Goal: Task Accomplishment & Management: Manage account settings

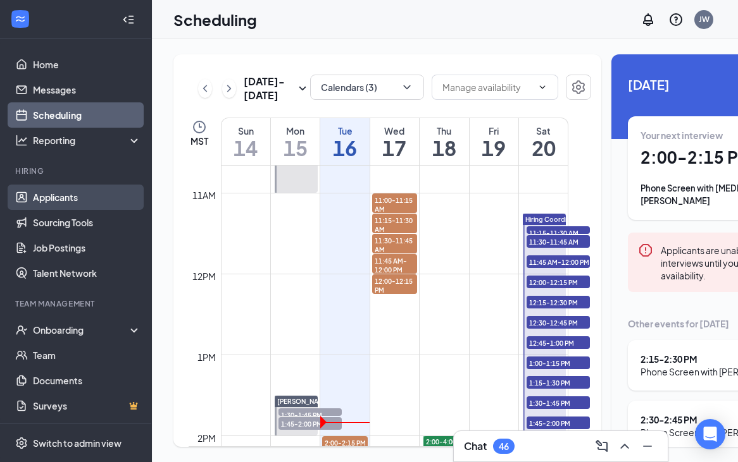
click at [103, 199] on link "Applicants" at bounding box center [87, 197] width 108 height 25
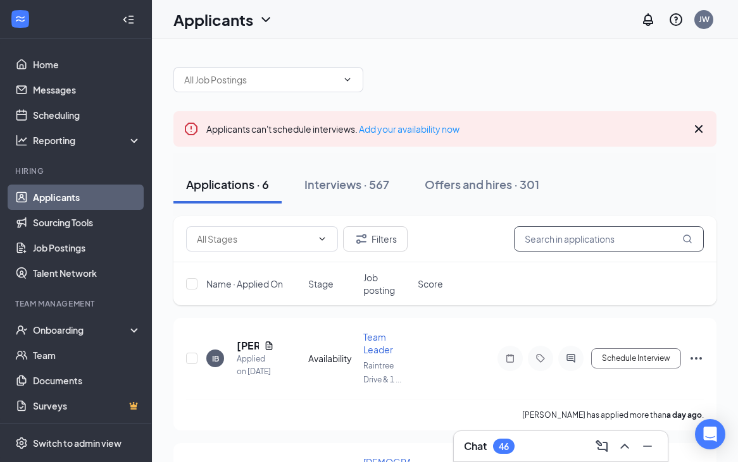
click at [564, 241] on input "text" at bounding box center [609, 239] width 190 height 25
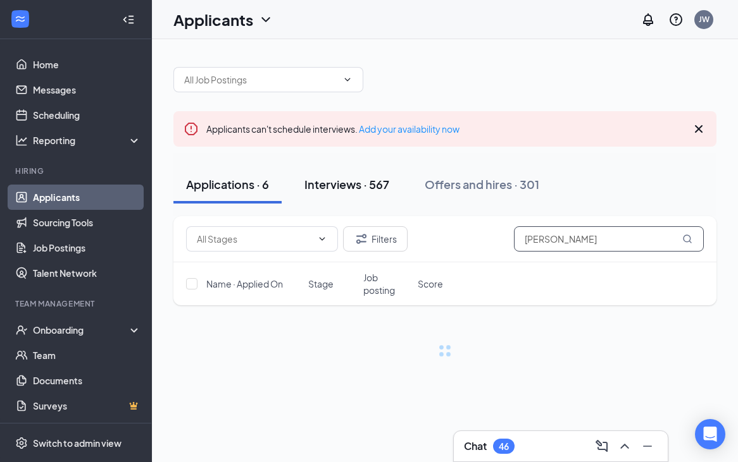
type input "laura"
click at [355, 178] on div "Interviews · 567" at bounding box center [346, 185] width 85 height 16
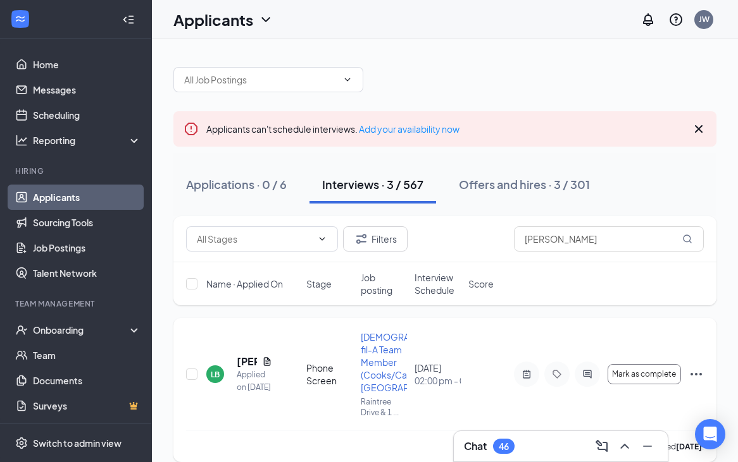
scroll to position [21, 0]
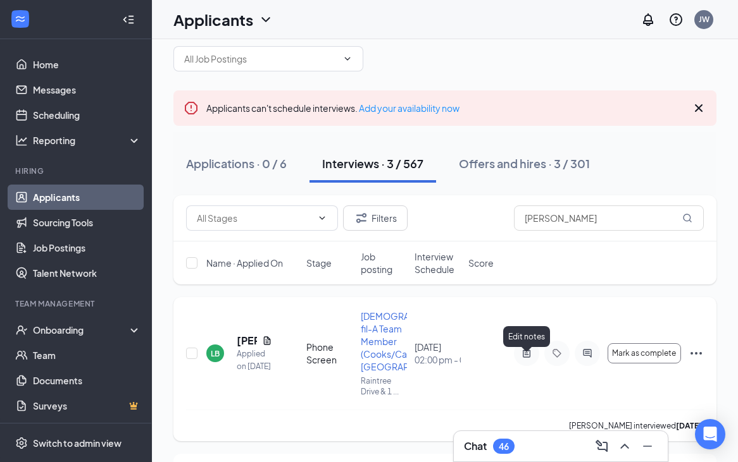
click at [531, 359] on icon "ActiveNote" at bounding box center [526, 354] width 15 height 10
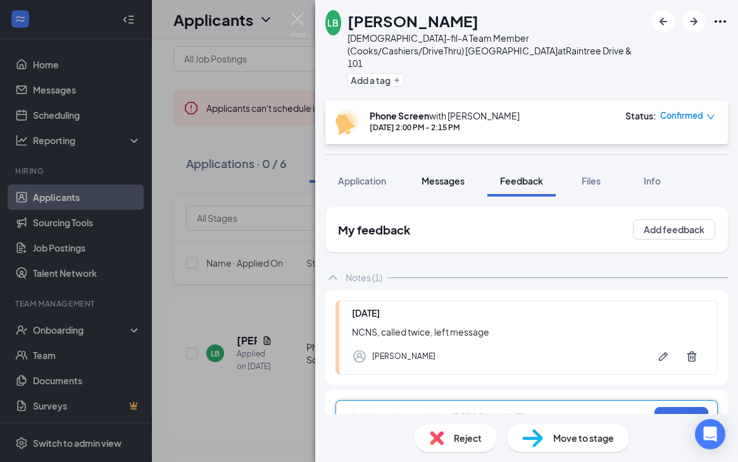
click at [439, 177] on button "Messages" at bounding box center [443, 181] width 68 height 32
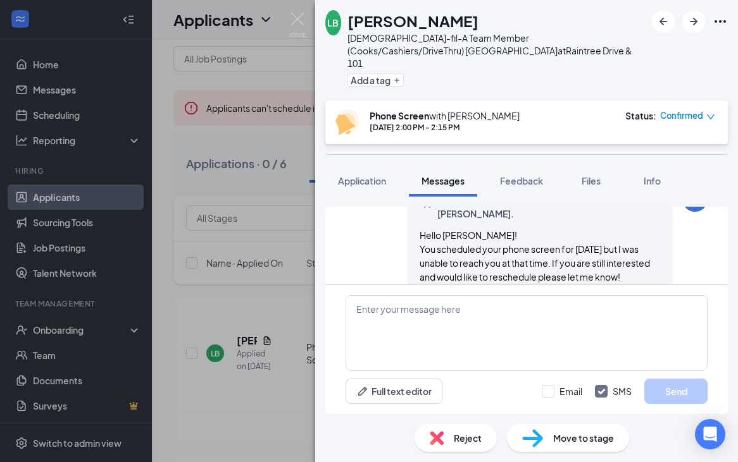
scroll to position [676, 0]
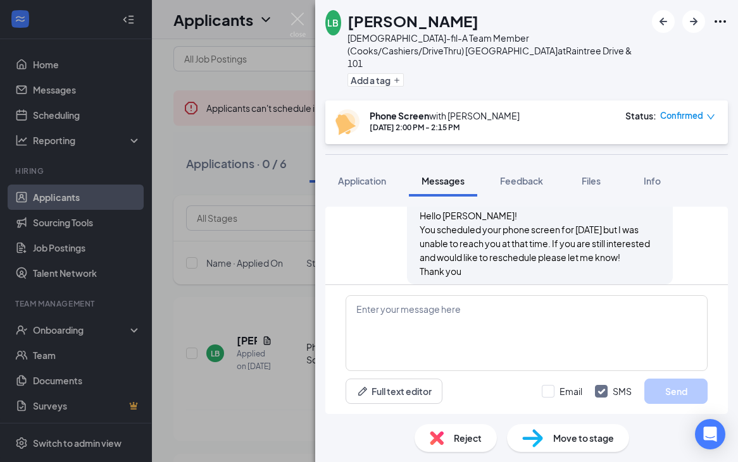
click at [564, 109] on span "Confirmed" at bounding box center [681, 115] width 43 height 13
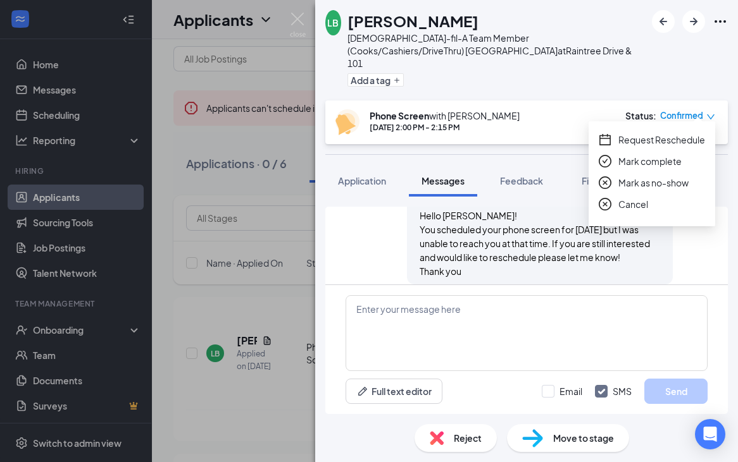
click at [564, 185] on span "Mark as no-show" at bounding box center [653, 183] width 70 height 14
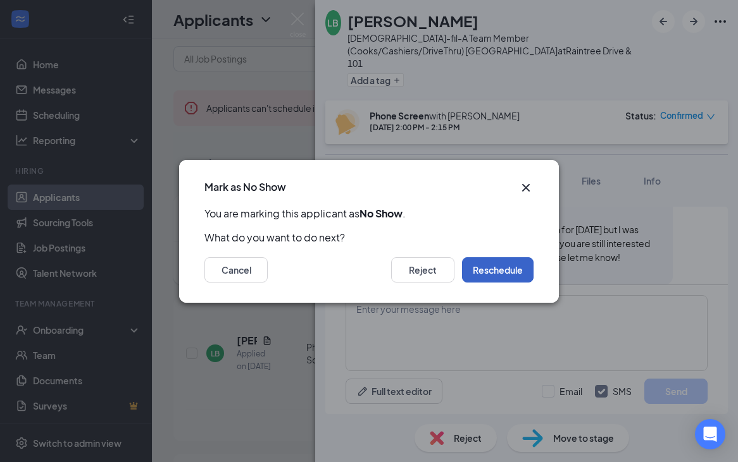
click at [496, 271] on button "Reschedule" at bounding box center [497, 270] width 71 height 25
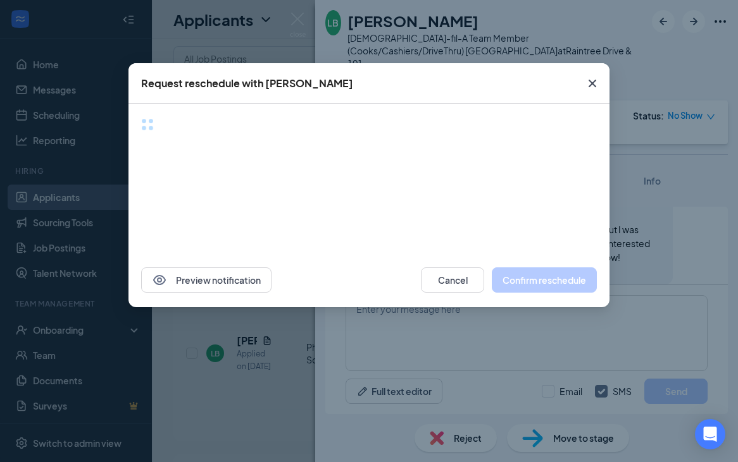
click at [564, 84] on icon "Cross" at bounding box center [592, 83] width 15 height 15
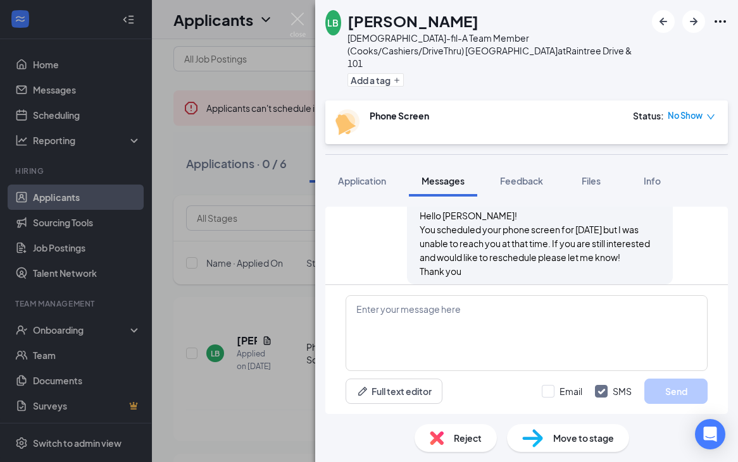
click at [564, 109] on span "No Show" at bounding box center [684, 115] width 35 height 13
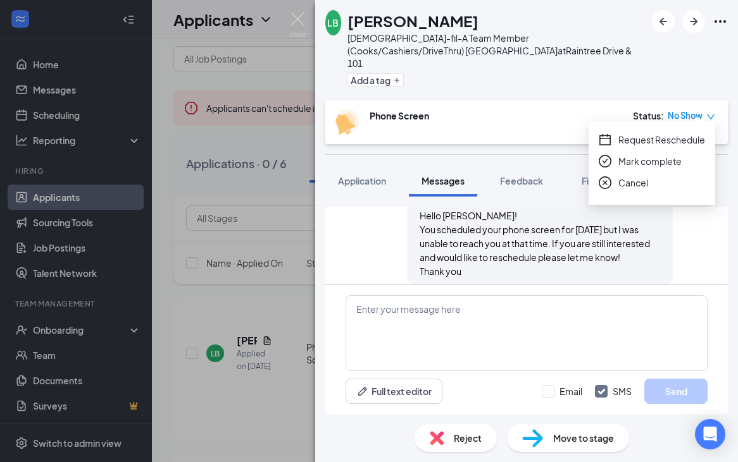
click at [564, 86] on div "LB Laura Bloomfield Chick-fil-A Team Member (Cooks/Cashiers/DriveThru) Scottsda…" at bounding box center [526, 50] width 423 height 101
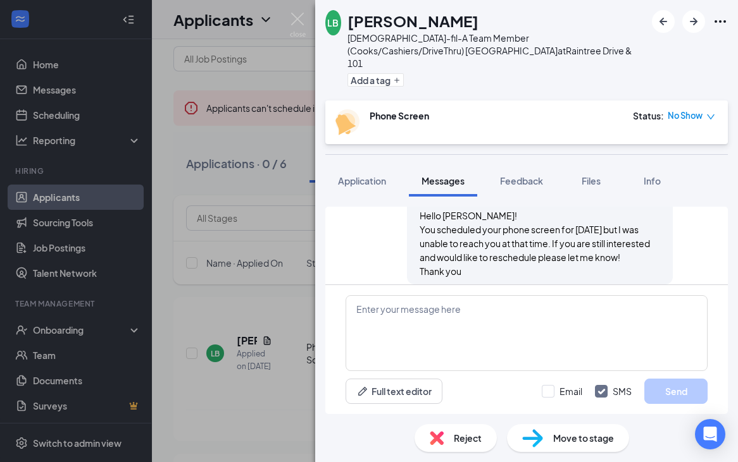
click at [564, 20] on icon "Ellipses" at bounding box center [719, 21] width 15 height 15
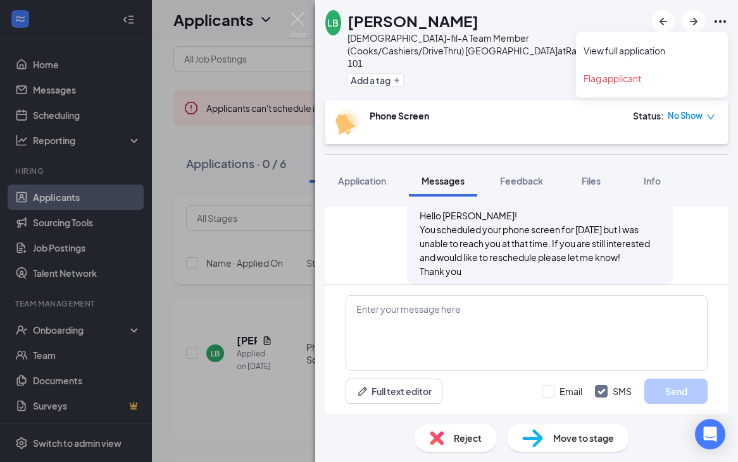
click at [515, 73] on div "Add a tag" at bounding box center [496, 80] width 298 height 21
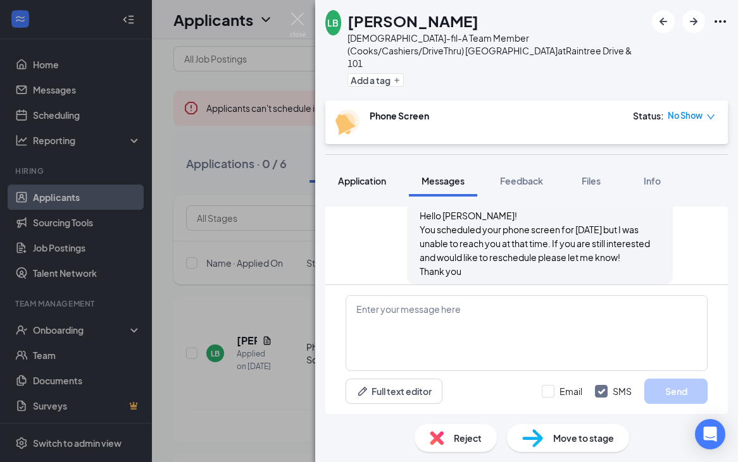
drag, startPoint x: 357, startPoint y: 174, endPoint x: 375, endPoint y: 170, distance: 18.7
click at [357, 175] on button "Application" at bounding box center [361, 181] width 73 height 32
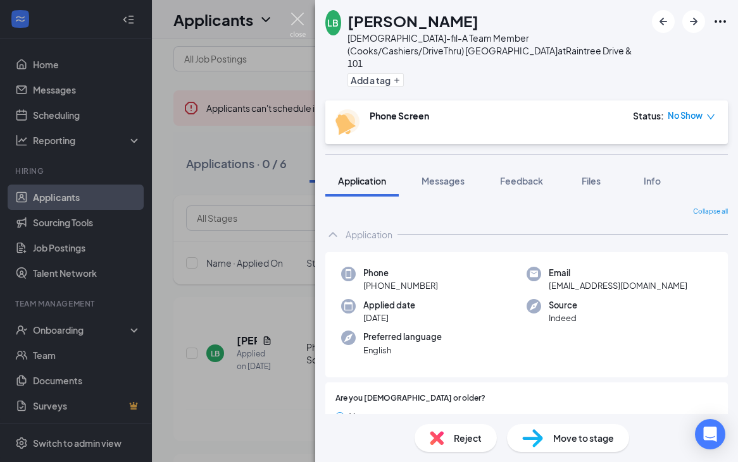
click at [298, 22] on img at bounding box center [298, 25] width 16 height 25
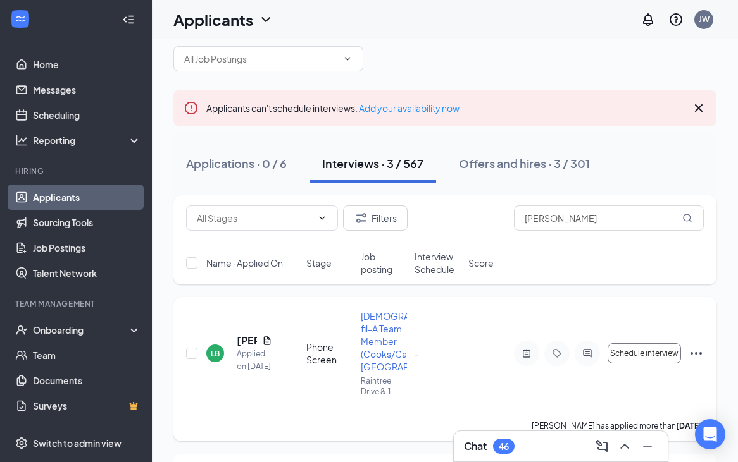
click at [564, 361] on icon "Ellipses" at bounding box center [695, 353] width 15 height 15
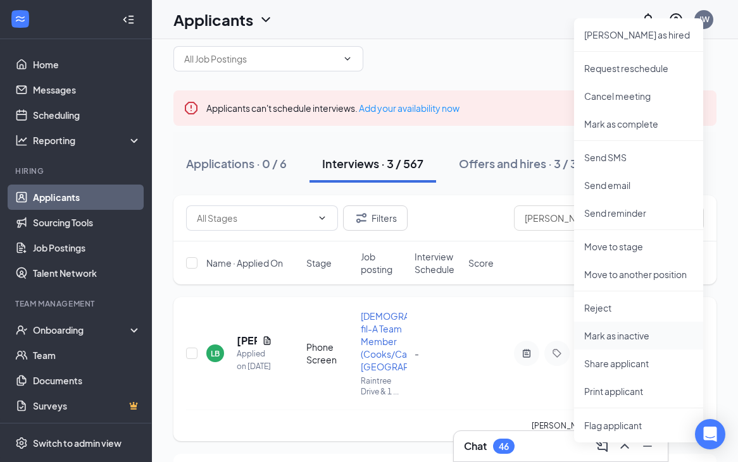
click at [564, 335] on p "Mark as inactive" at bounding box center [638, 336] width 109 height 13
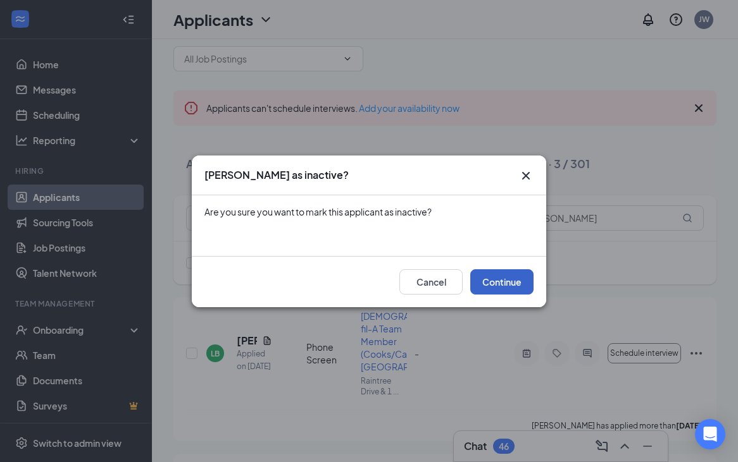
click at [511, 289] on button "Continue" at bounding box center [501, 282] width 63 height 25
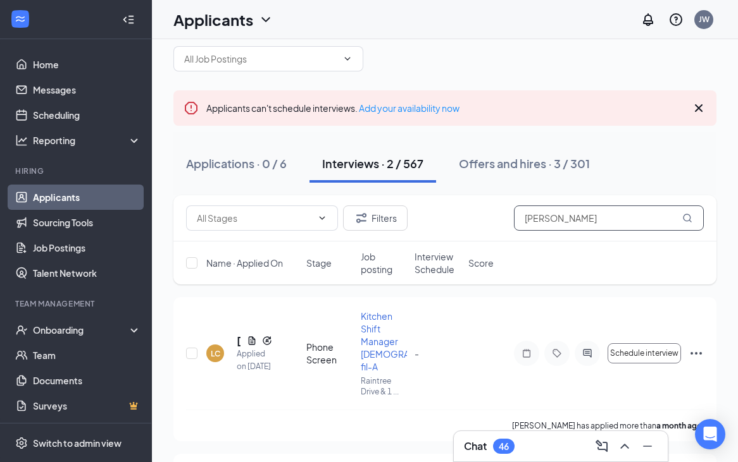
drag, startPoint x: 567, startPoint y: 219, endPoint x: 442, endPoint y: 222, distance: 125.3
click at [442, 222] on div "Filters laura" at bounding box center [445, 218] width 518 height 25
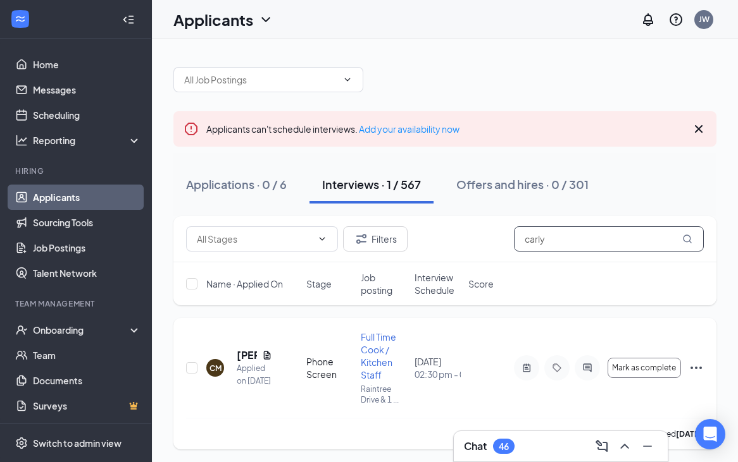
type input "carly"
click at [523, 375] on div at bounding box center [526, 368] width 25 height 25
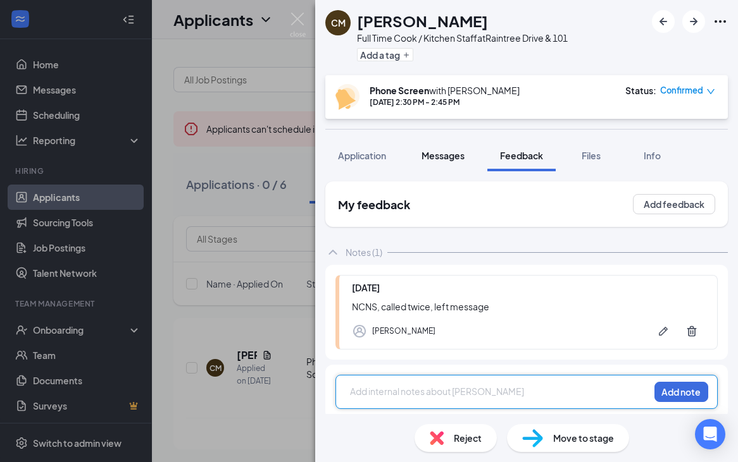
click at [449, 156] on span "Messages" at bounding box center [442, 155] width 43 height 11
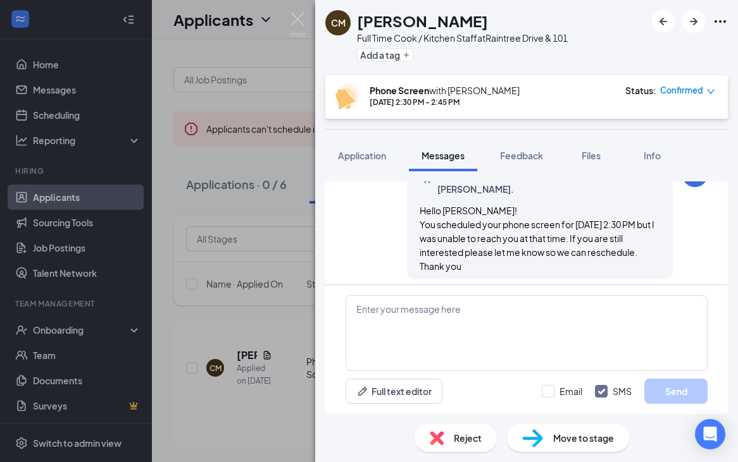
scroll to position [604, 0]
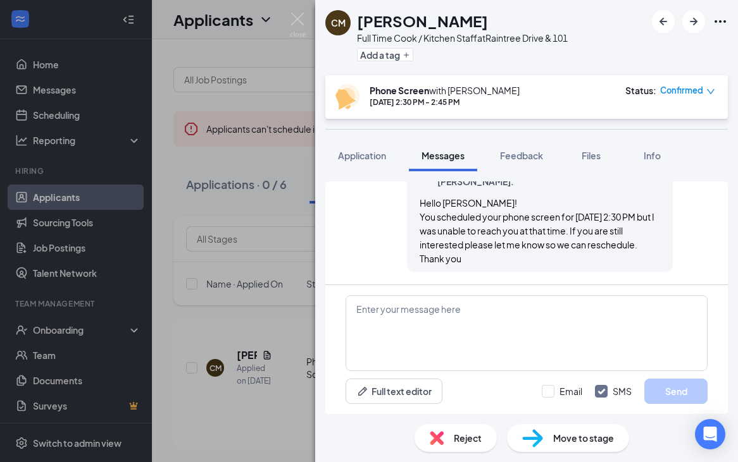
click at [564, 90] on span "Confirmed" at bounding box center [681, 90] width 43 height 13
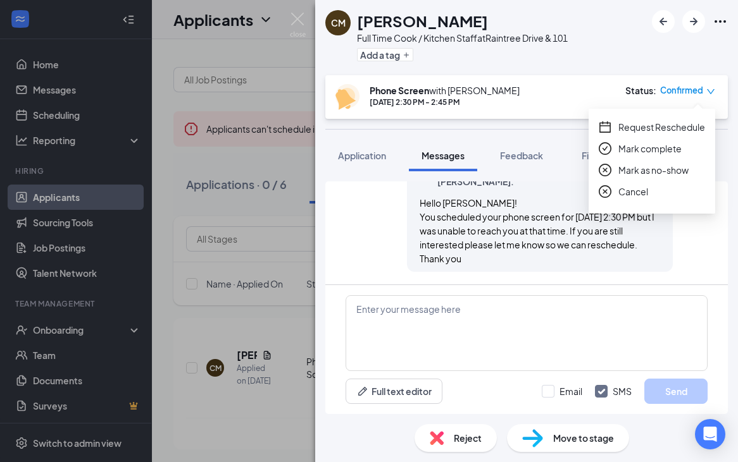
click at [564, 176] on span "Mark as no-show" at bounding box center [653, 170] width 70 height 14
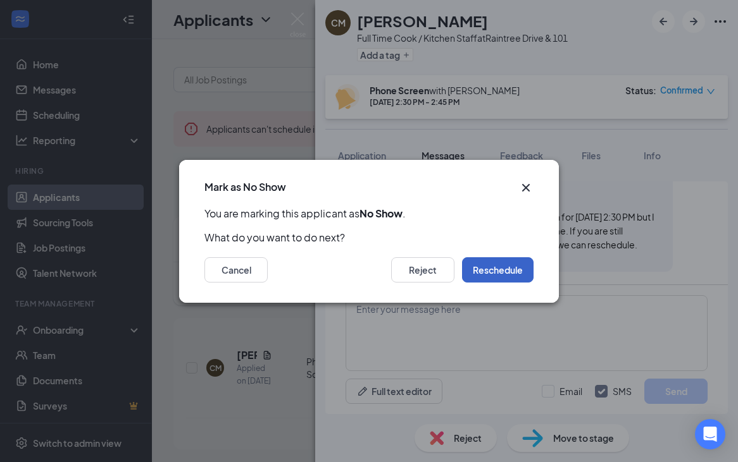
click at [503, 268] on button "Reschedule" at bounding box center [497, 270] width 71 height 25
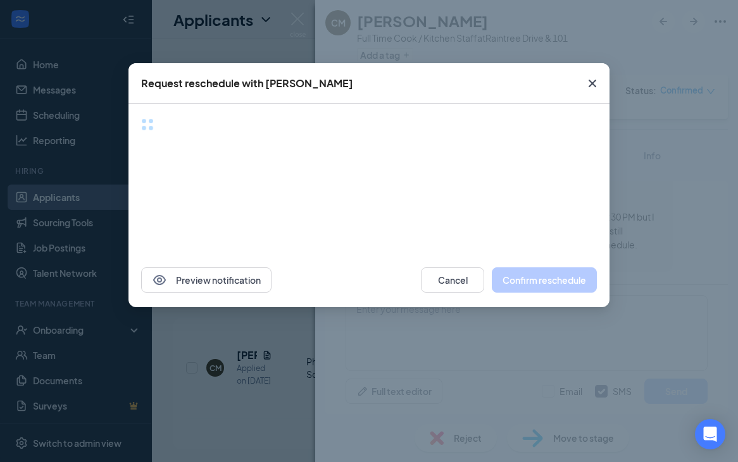
click at [564, 77] on icon "Cross" at bounding box center [592, 83] width 15 height 15
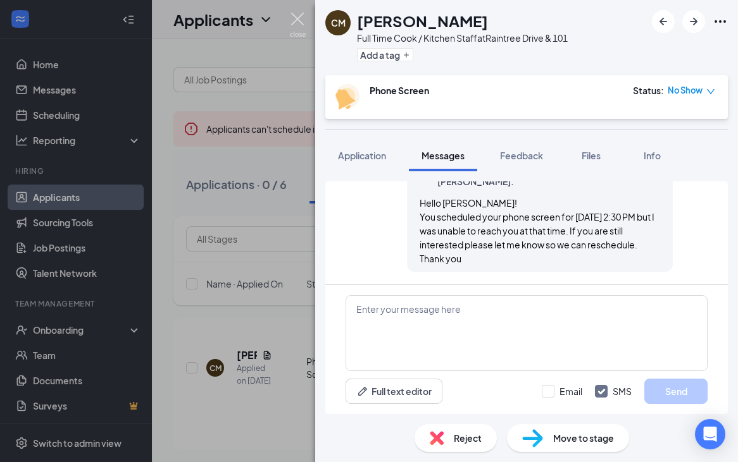
click at [297, 25] on img at bounding box center [298, 25] width 16 height 25
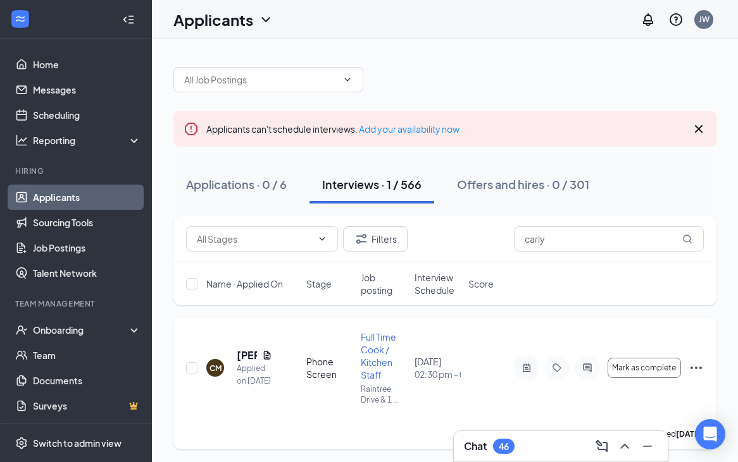
click at [564, 369] on icon "Ellipses" at bounding box center [695, 368] width 15 height 15
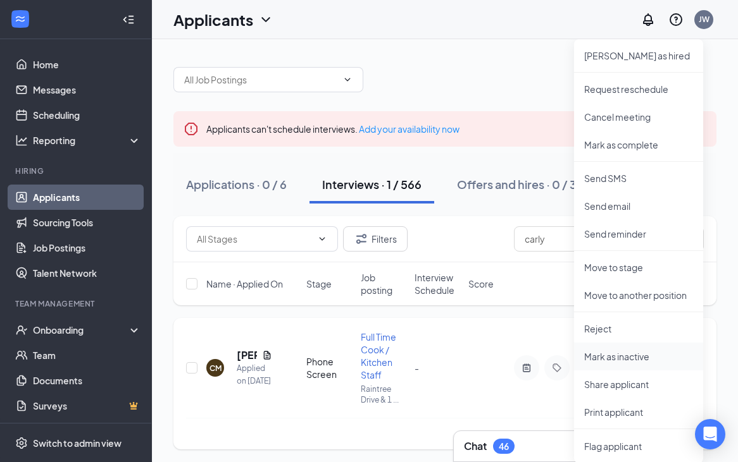
click at [564, 357] on p "Mark as inactive" at bounding box center [638, 357] width 109 height 13
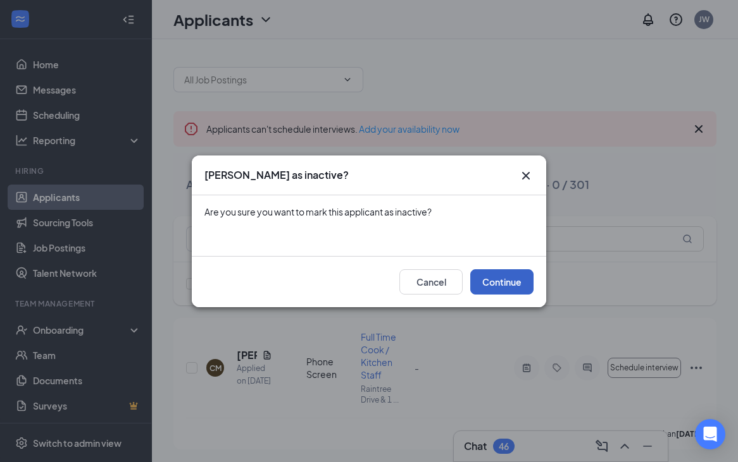
click at [508, 294] on button "Continue" at bounding box center [501, 282] width 63 height 25
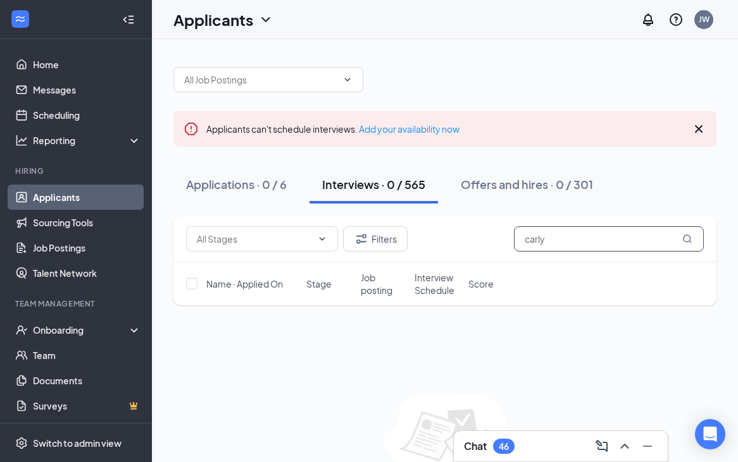
drag, startPoint x: 548, startPoint y: 235, endPoint x: 456, endPoint y: 235, distance: 91.7
click at [457, 235] on div "Filters carly" at bounding box center [445, 239] width 518 height 25
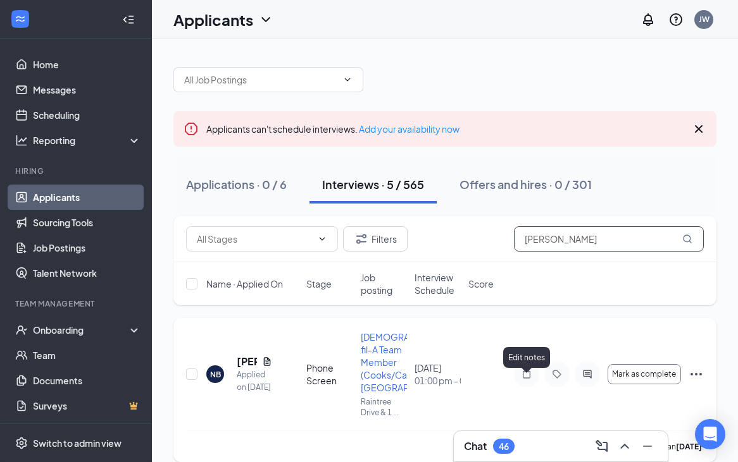
type input "nicholas"
click at [526, 380] on icon "Note" at bounding box center [526, 374] width 15 height 10
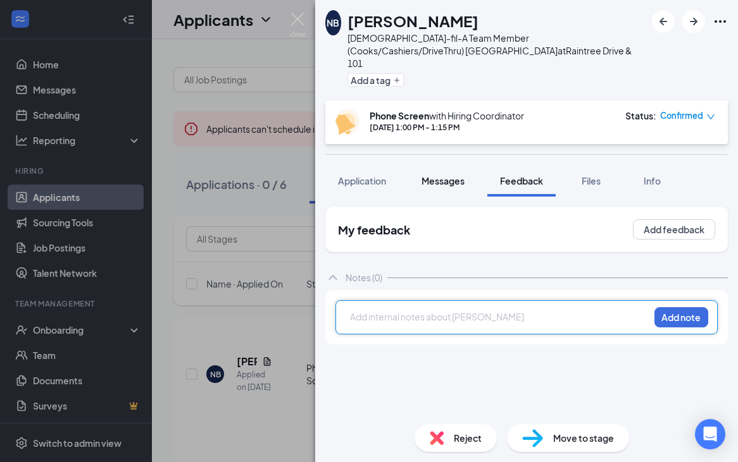
click at [444, 175] on span "Messages" at bounding box center [442, 180] width 43 height 11
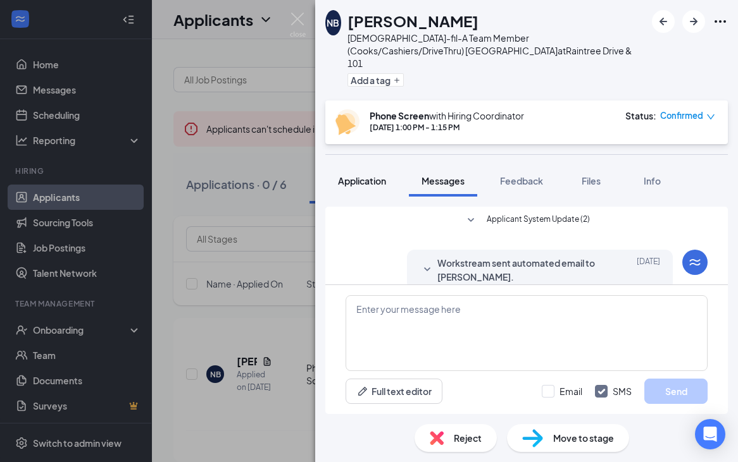
click at [366, 180] on button "Application" at bounding box center [361, 181] width 73 height 32
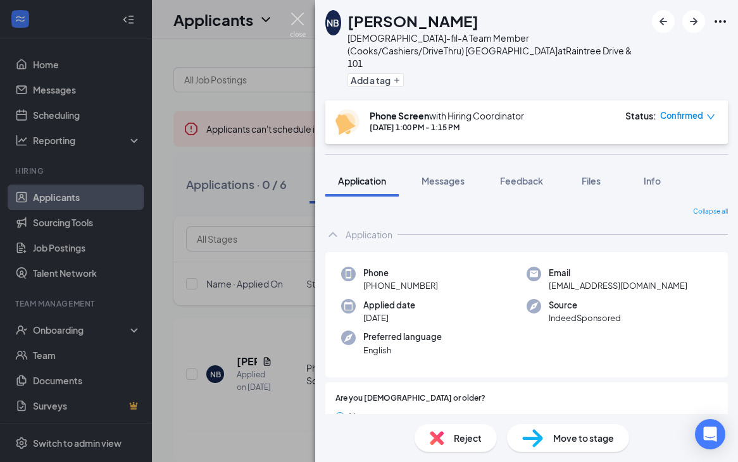
click at [300, 19] on img at bounding box center [298, 25] width 16 height 25
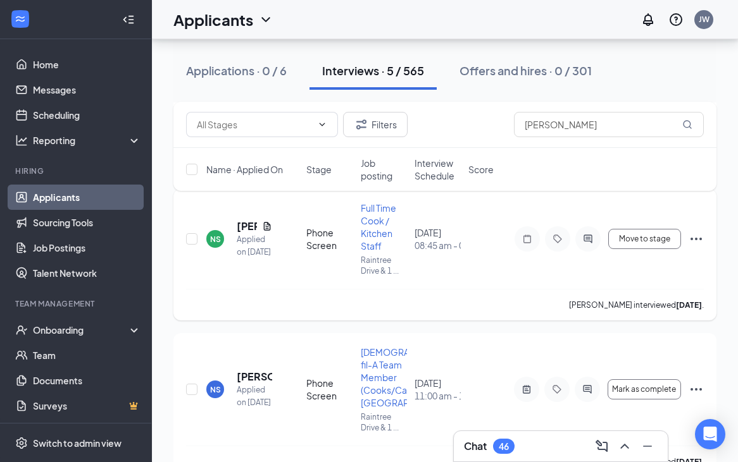
scroll to position [256, 0]
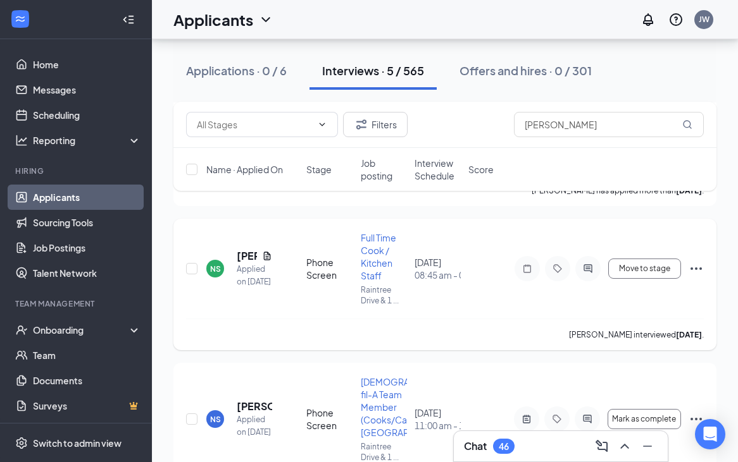
click at [528, 282] on div at bounding box center [526, 268] width 25 height 25
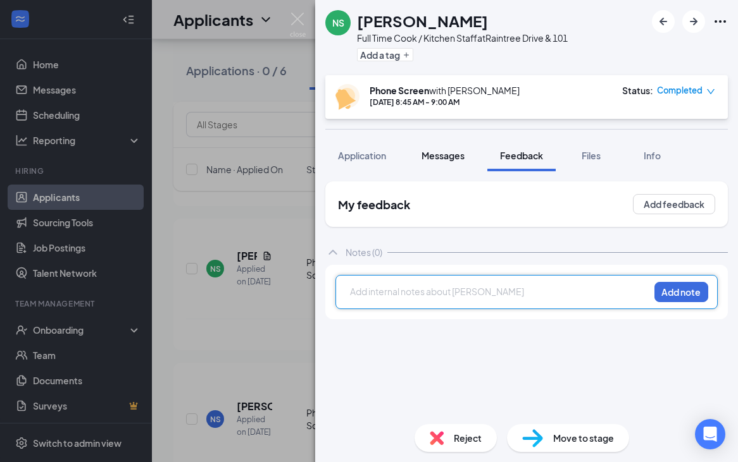
click at [460, 155] on span "Messages" at bounding box center [442, 155] width 43 height 11
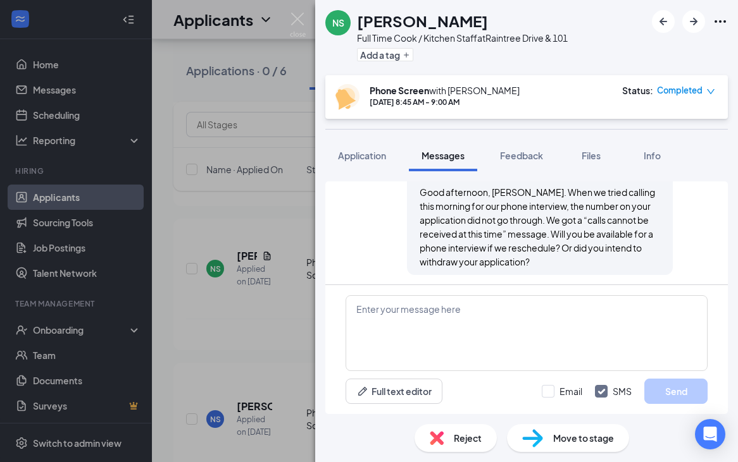
scroll to position [612, 0]
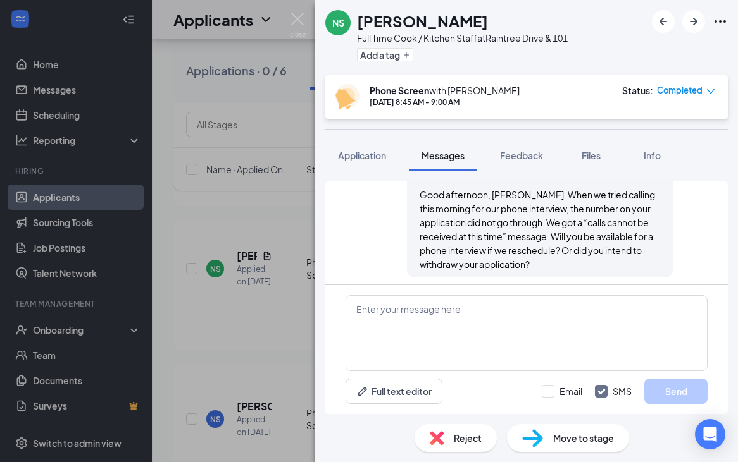
click at [293, 13] on img at bounding box center [298, 25] width 16 height 25
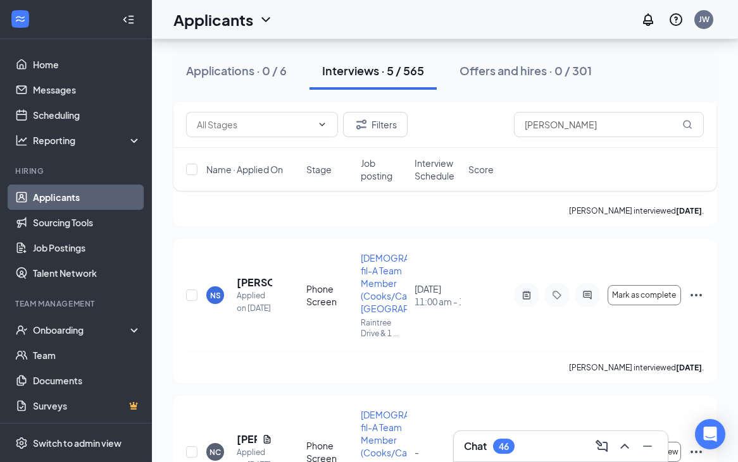
scroll to position [381, 0]
click at [523, 299] on icon "ActiveNote" at bounding box center [527, 294] width 8 height 8
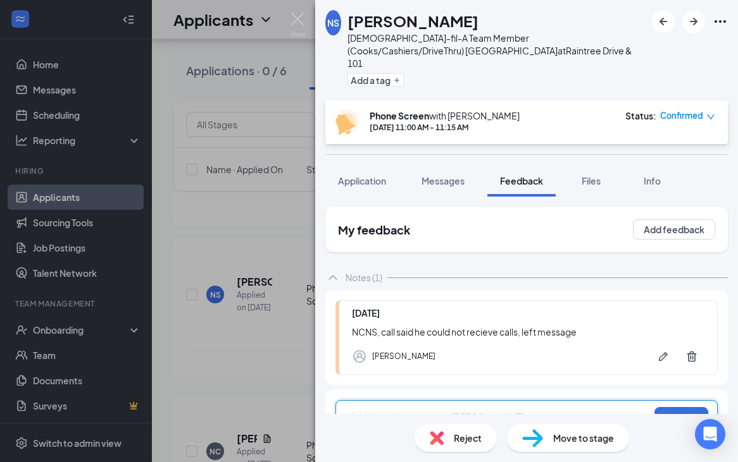
click at [564, 109] on span "Confirmed" at bounding box center [681, 115] width 43 height 13
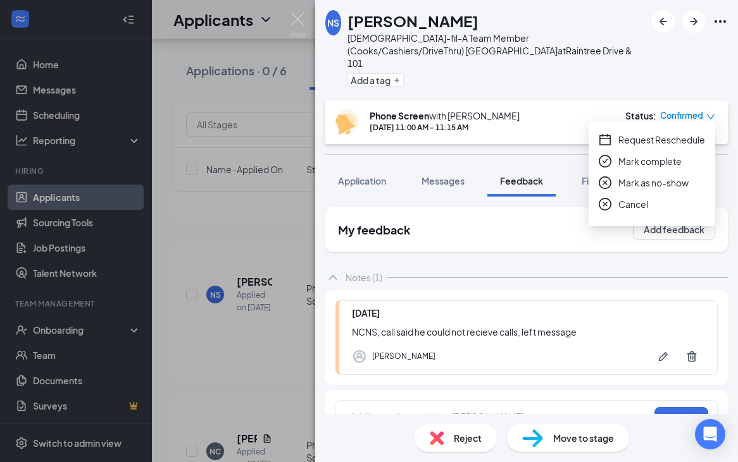
click at [564, 184] on span "Mark as no-show" at bounding box center [653, 183] width 70 height 14
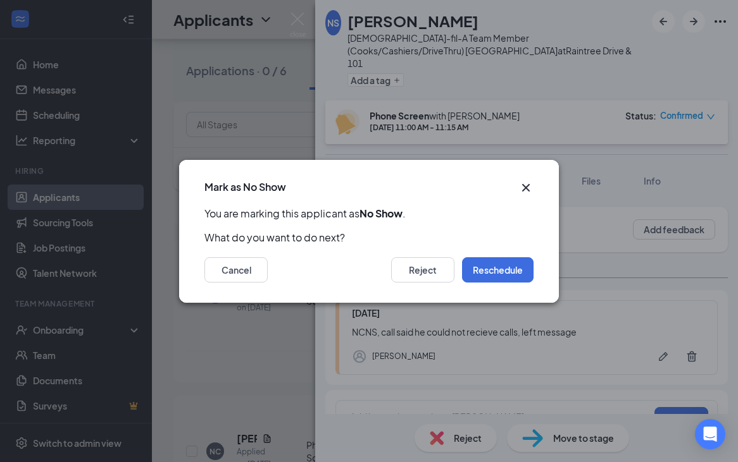
click at [525, 187] on icon "Cross" at bounding box center [526, 187] width 8 height 8
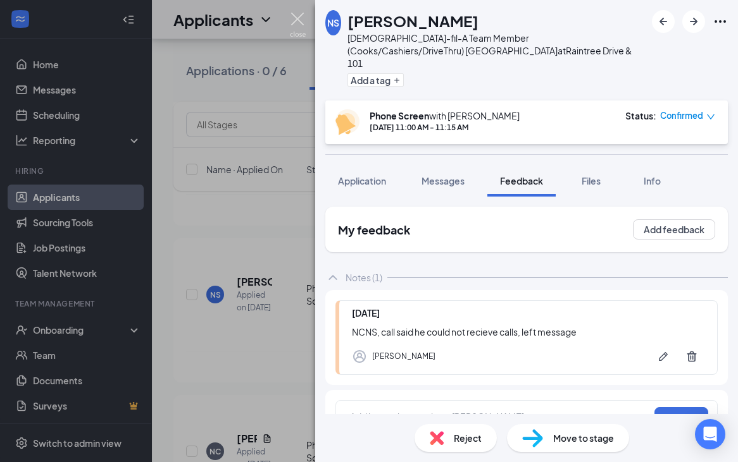
drag, startPoint x: 302, startPoint y: 24, endPoint x: 363, endPoint y: 39, distance: 63.1
click at [301, 24] on img at bounding box center [298, 25] width 16 height 25
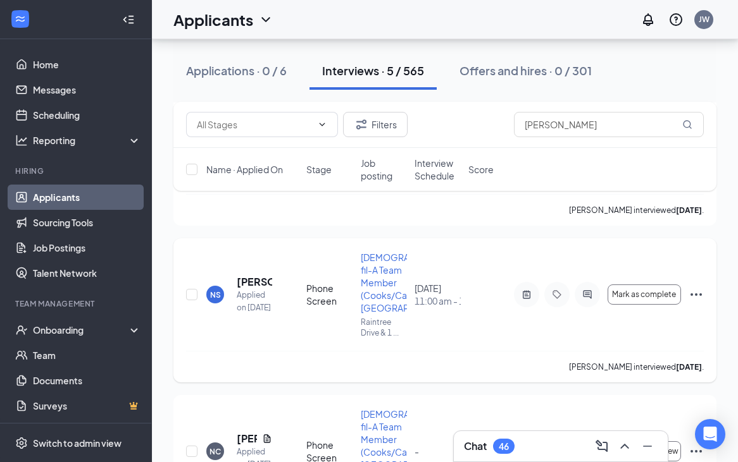
click at [564, 302] on icon "Ellipses" at bounding box center [695, 294] width 15 height 15
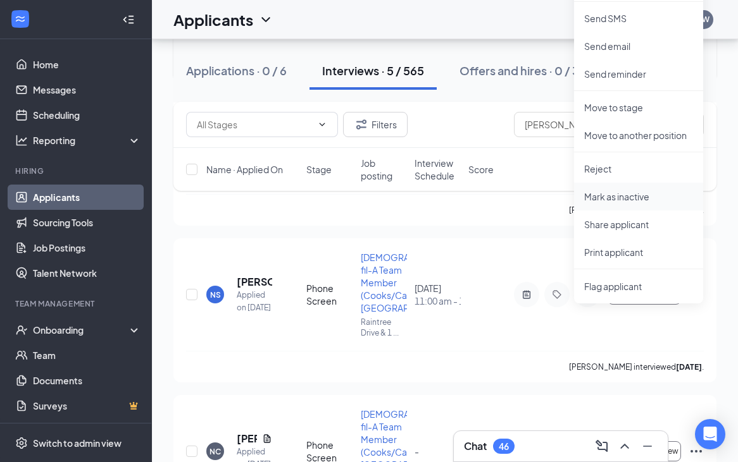
click at [564, 197] on p "Mark as inactive" at bounding box center [638, 196] width 109 height 13
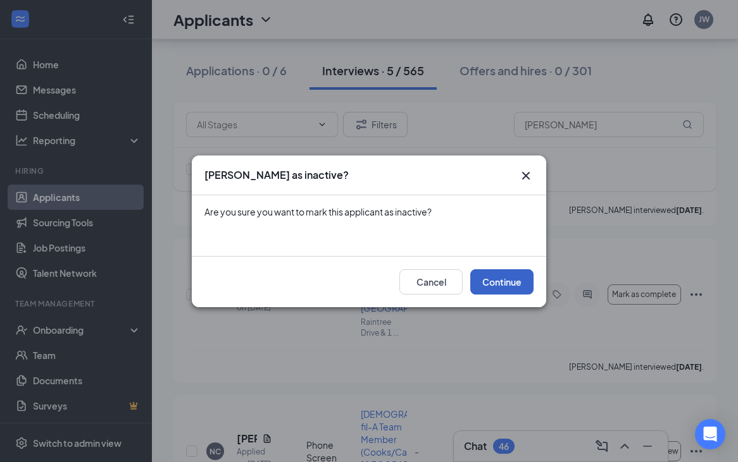
click at [515, 278] on button "Continue" at bounding box center [501, 282] width 63 height 25
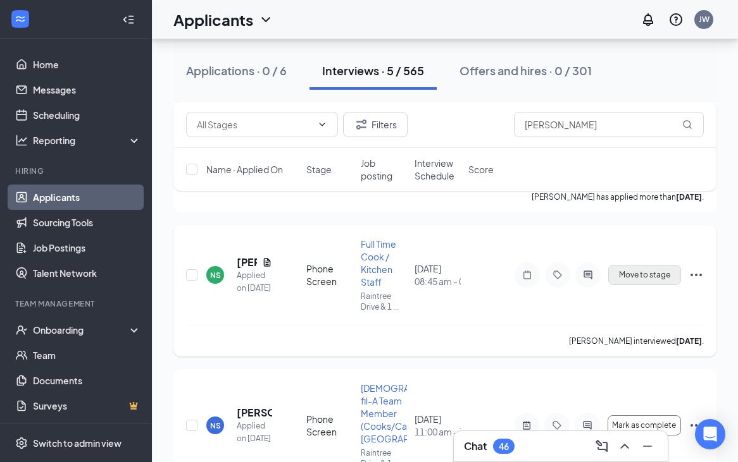
scroll to position [241, 0]
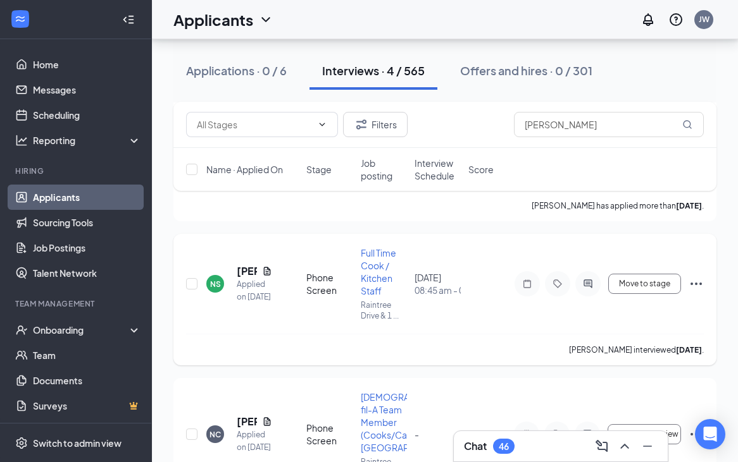
click at [564, 292] on icon "Ellipses" at bounding box center [695, 283] width 15 height 15
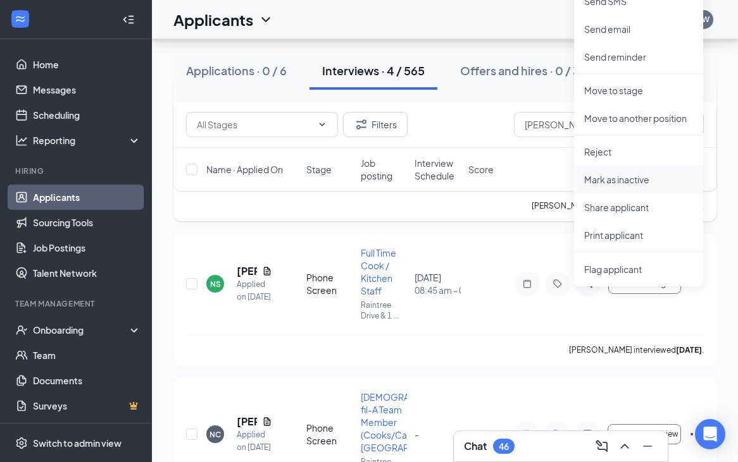
click at [564, 182] on p "Mark as inactive" at bounding box center [638, 179] width 109 height 13
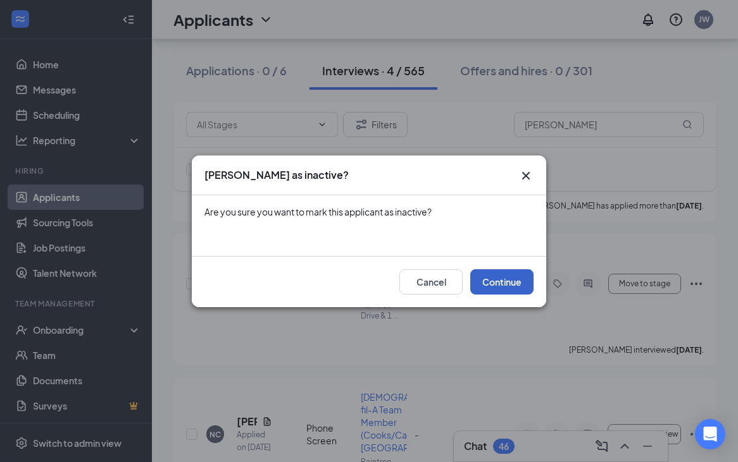
click at [506, 292] on button "Continue" at bounding box center [501, 282] width 63 height 25
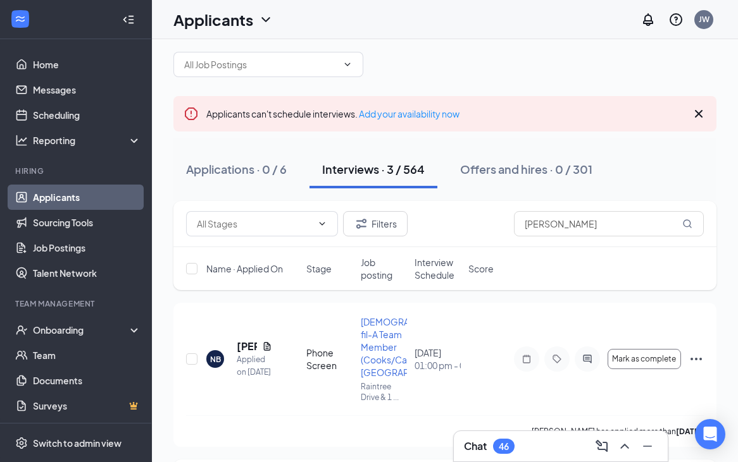
scroll to position [0, 0]
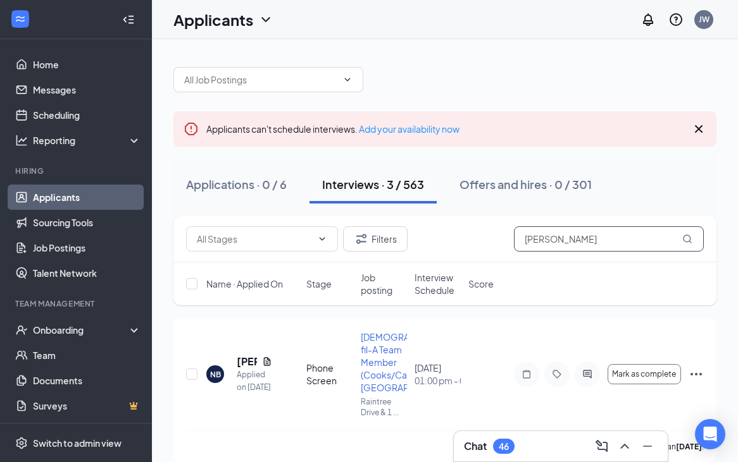
drag, startPoint x: 585, startPoint y: 237, endPoint x: 411, endPoint y: 237, distance: 174.0
click at [411, 237] on div "Filters nicholas" at bounding box center [445, 239] width 518 height 25
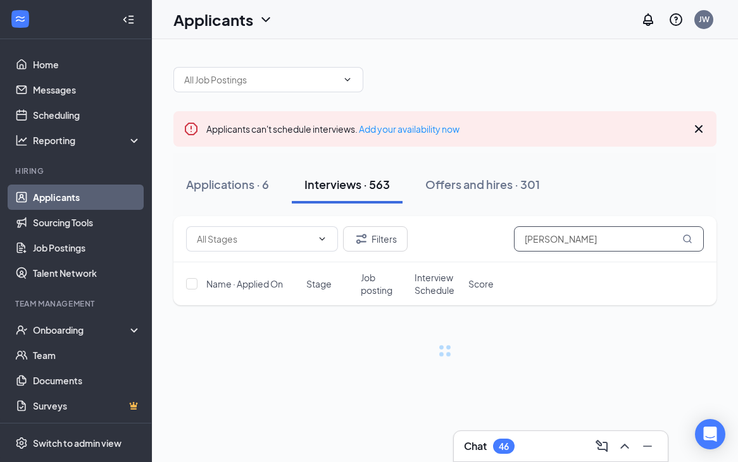
type input "alexander"
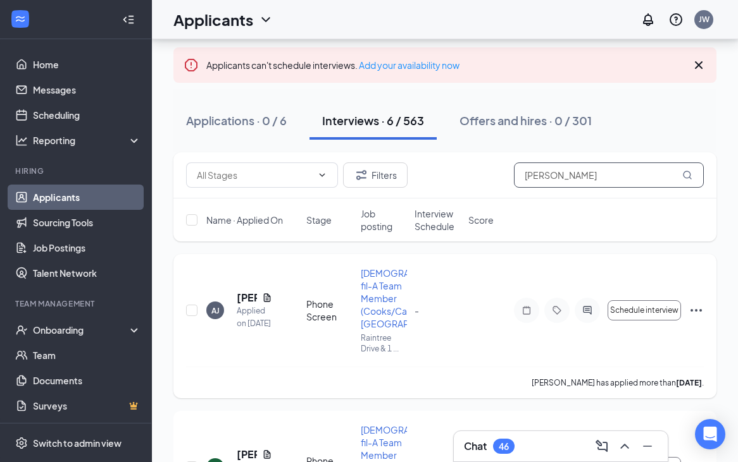
scroll to position [77, 0]
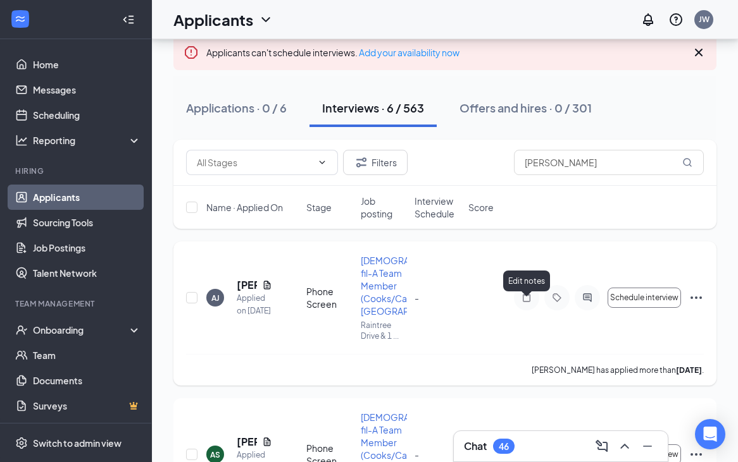
click at [522, 303] on icon "Note" at bounding box center [526, 298] width 15 height 10
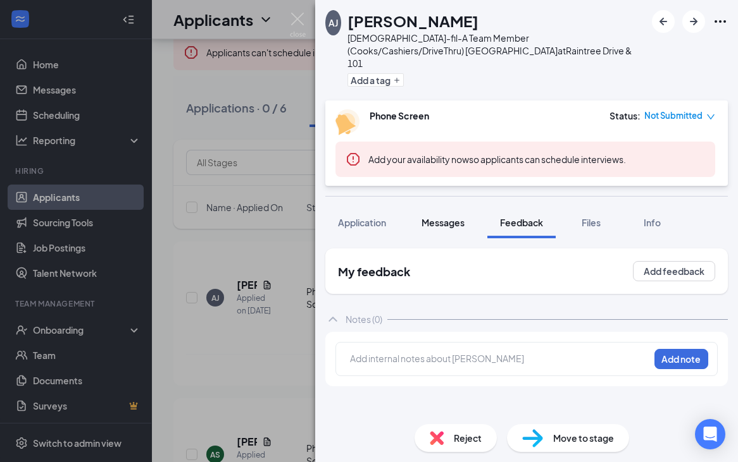
click at [457, 216] on div "Messages" at bounding box center [442, 222] width 43 height 13
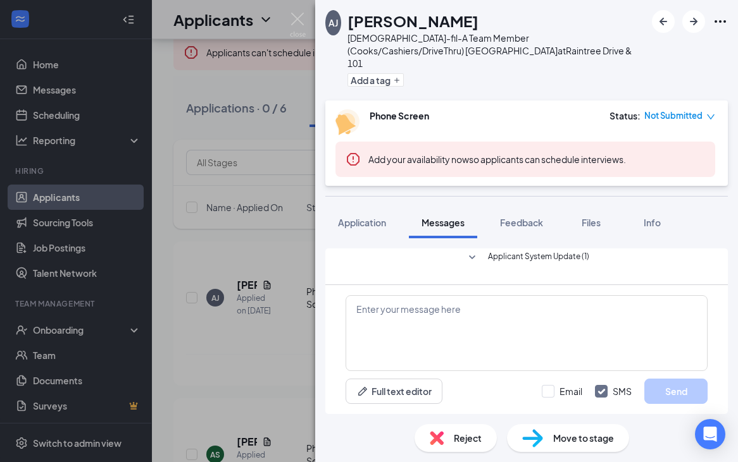
scroll to position [96, 0]
click at [301, 22] on img at bounding box center [298, 25] width 16 height 25
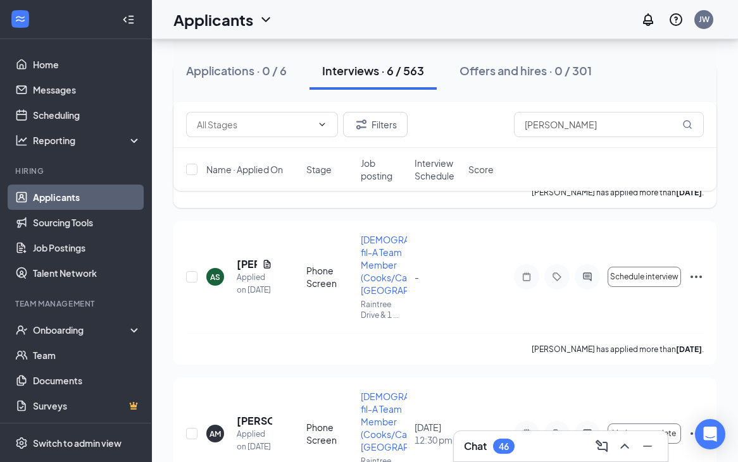
scroll to position [257, 0]
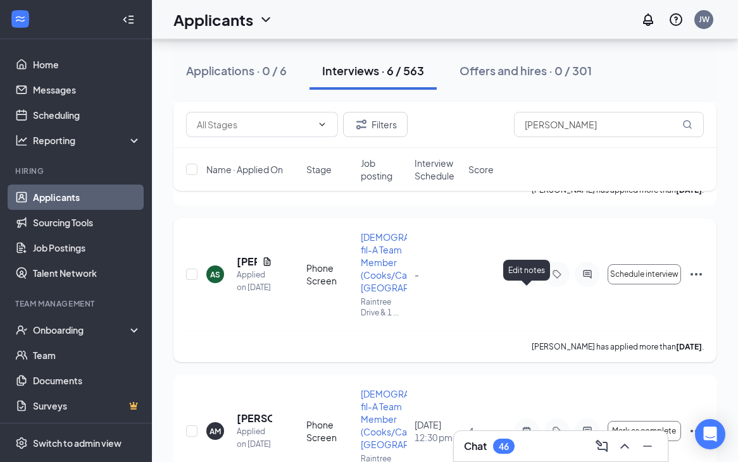
click at [525, 278] on icon "Note" at bounding box center [527, 274] width 8 height 8
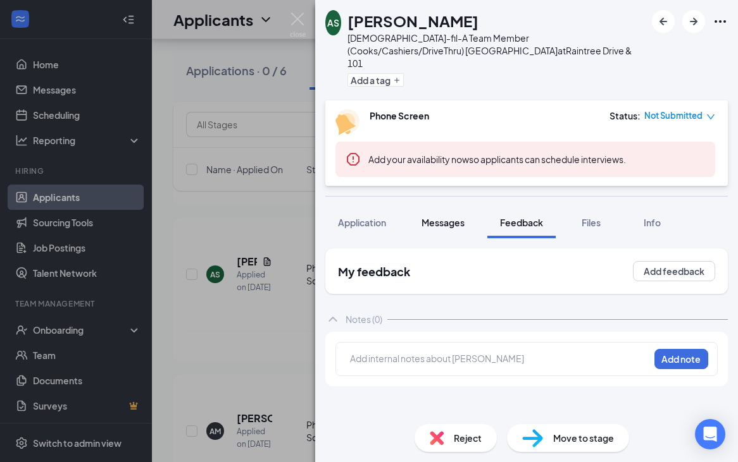
click at [454, 217] on span "Messages" at bounding box center [442, 222] width 43 height 11
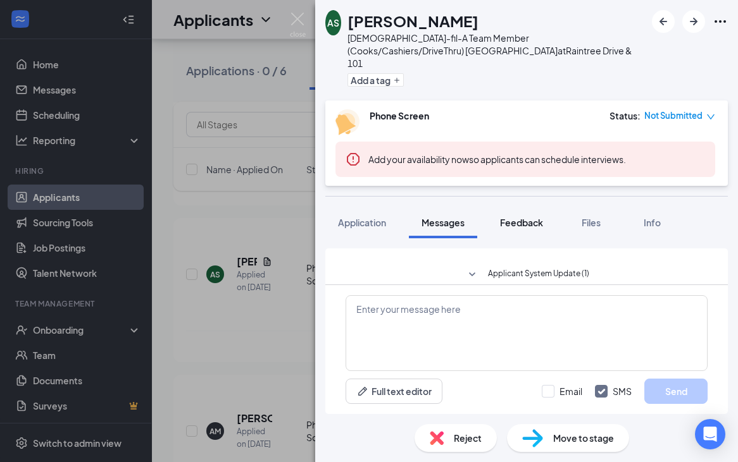
scroll to position [144, 0]
click at [506, 218] on button "Feedback" at bounding box center [521, 223] width 68 height 32
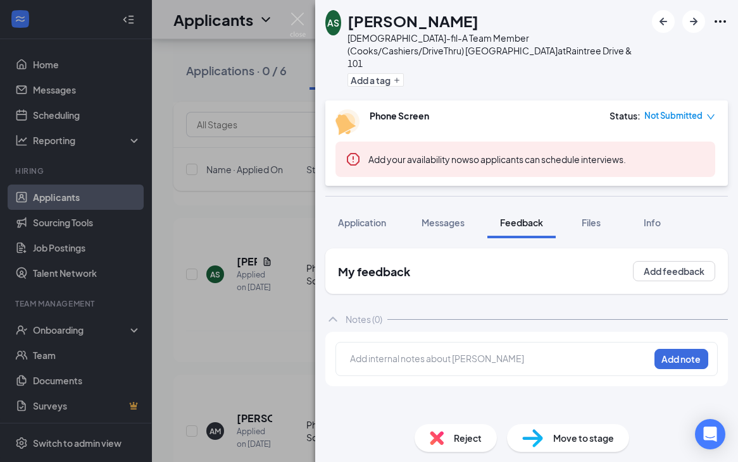
click at [564, 261] on div "My feedback Add feedback" at bounding box center [526, 272] width 402 height 46
click at [293, 21] on img at bounding box center [298, 25] width 16 height 25
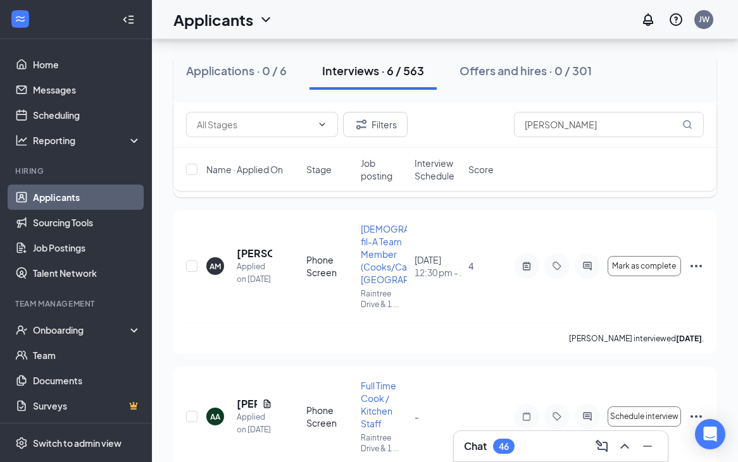
scroll to position [424, 0]
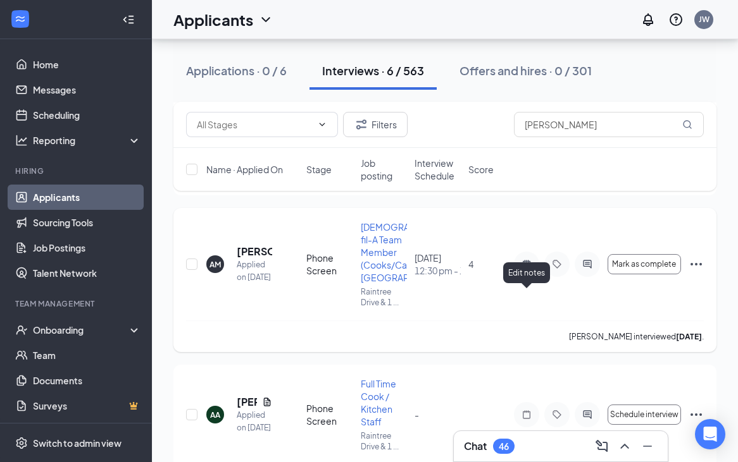
click at [528, 270] on icon "ActiveNote" at bounding box center [526, 264] width 15 height 10
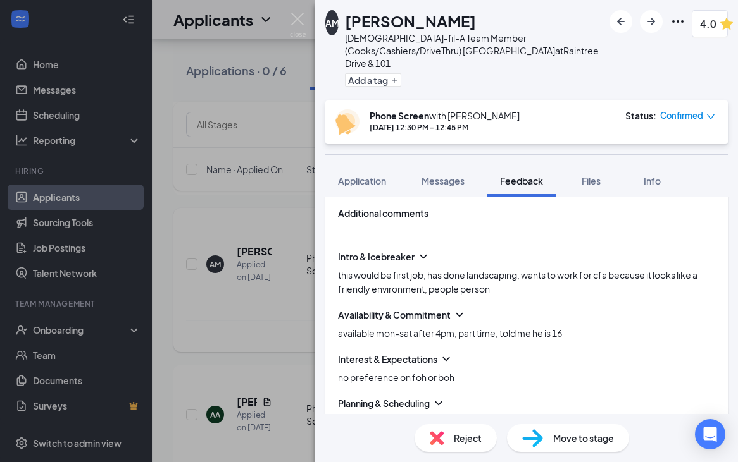
scroll to position [100, 0]
click at [459, 431] on div "Reject" at bounding box center [455, 439] width 82 height 28
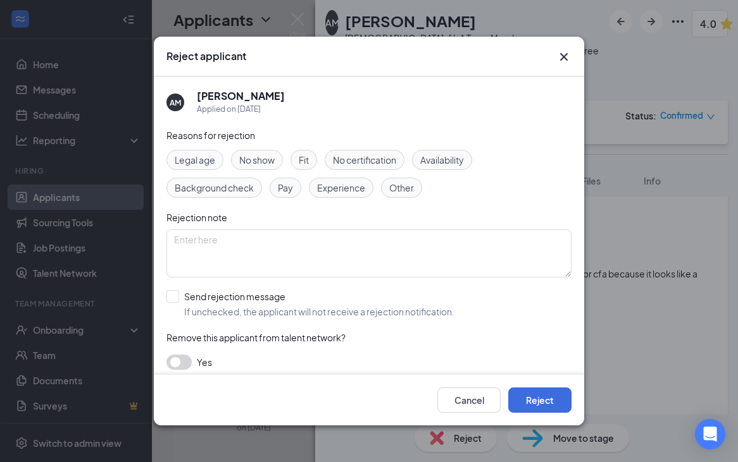
click at [309, 158] on span "Fit" at bounding box center [304, 160] width 10 height 14
click at [180, 299] on input "Send rejection message If unchecked, the applicant will not receive a rejection…" at bounding box center [310, 304] width 288 height 28
checkbox input "true"
click at [246, 359] on span "Under 16 Template | Reapply" at bounding box center [236, 361] width 118 height 19
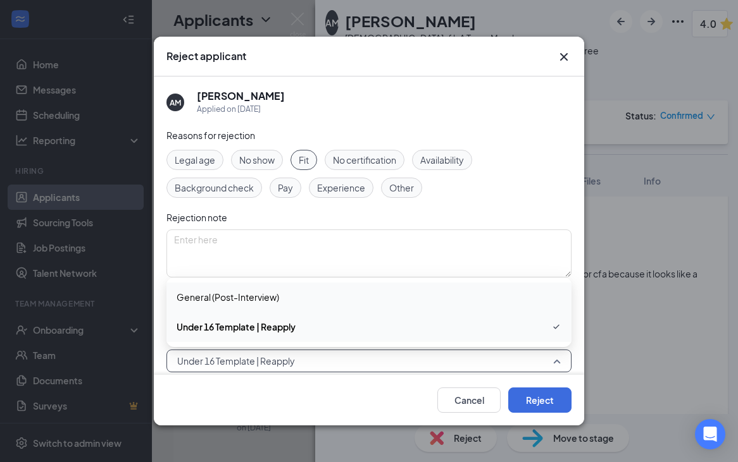
click at [242, 299] on span "General (Post-Interview)" at bounding box center [228, 297] width 102 height 14
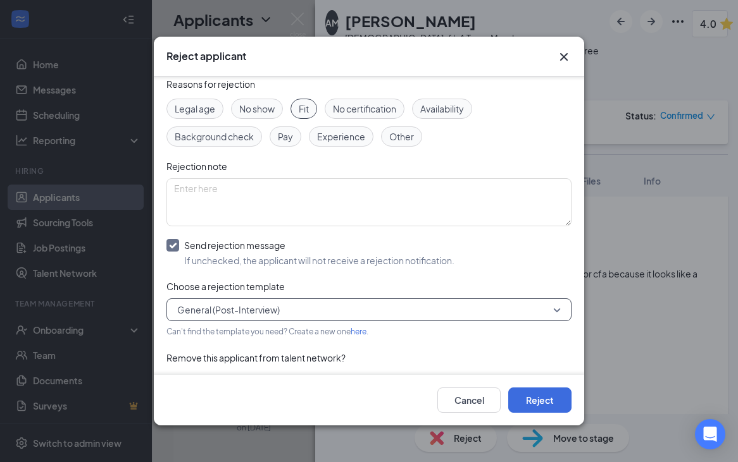
scroll to position [79, 0]
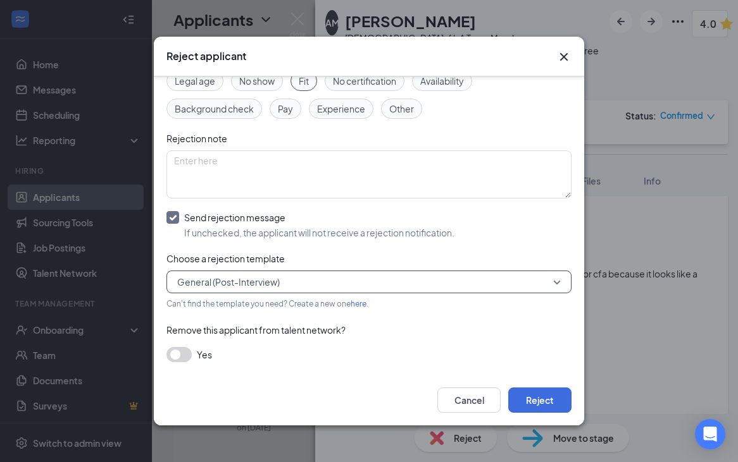
click at [187, 358] on button "button" at bounding box center [178, 354] width 25 height 15
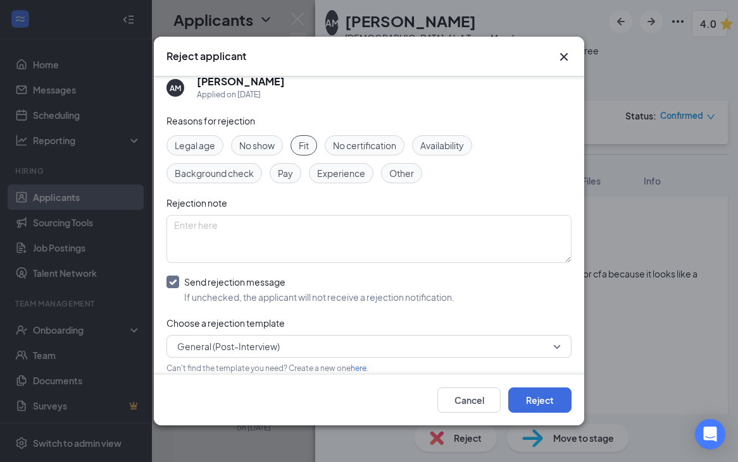
scroll to position [0, 0]
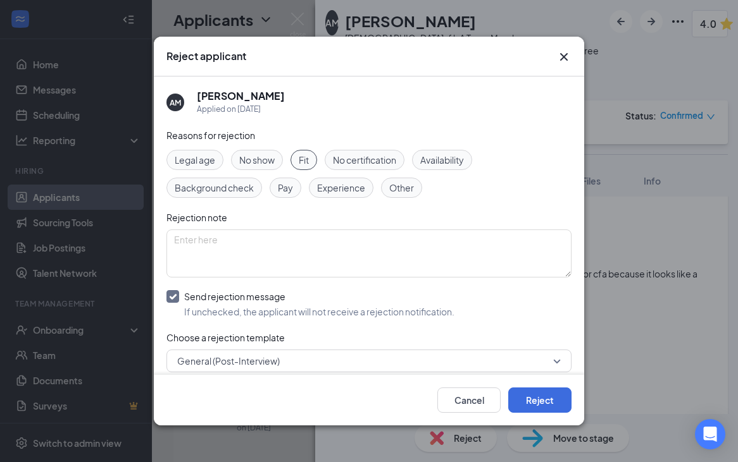
click at [450, 161] on span "Availability" at bounding box center [442, 160] width 44 height 14
click at [305, 158] on span "Fit" at bounding box center [304, 160] width 10 height 14
click at [333, 185] on span "Experience" at bounding box center [341, 188] width 48 height 14
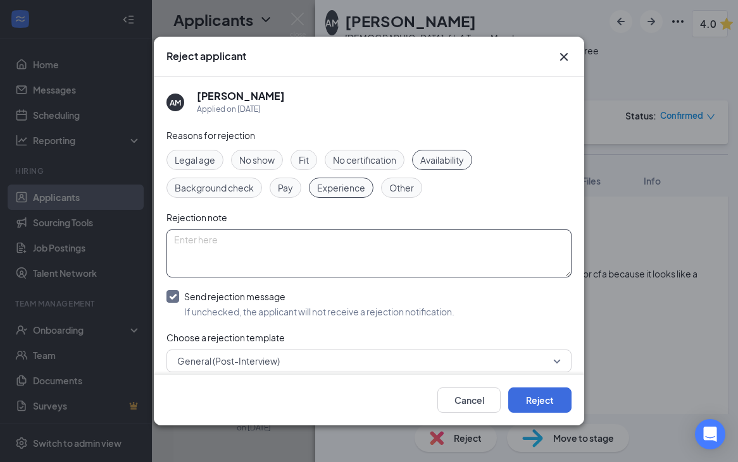
scroll to position [135, 0]
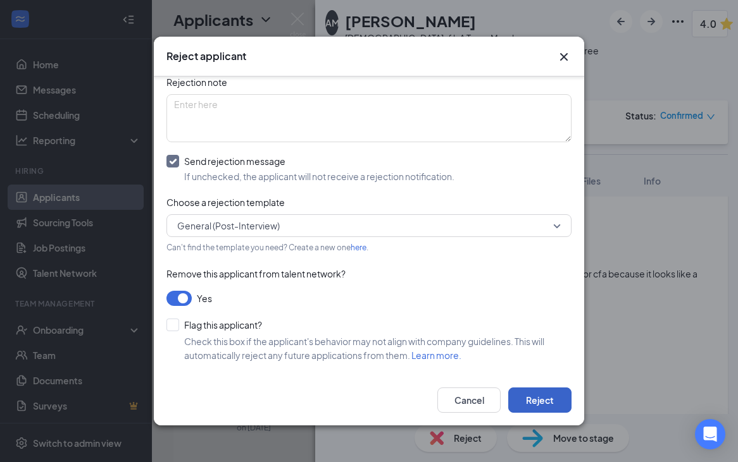
click at [542, 407] on button "Reject" at bounding box center [539, 400] width 63 height 25
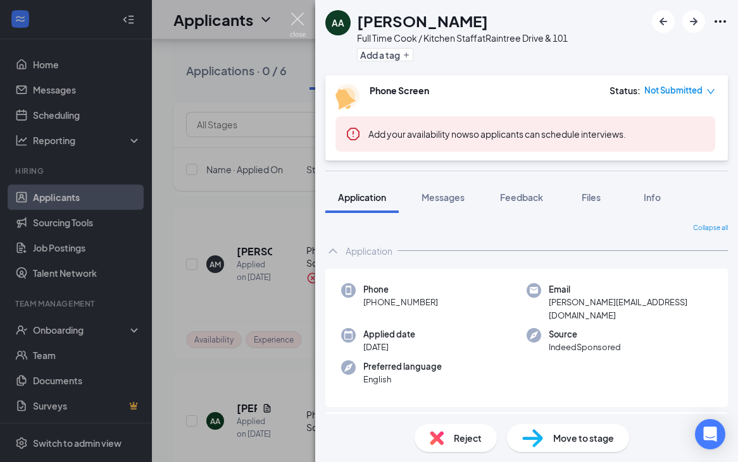
click at [300, 24] on img at bounding box center [298, 25] width 16 height 25
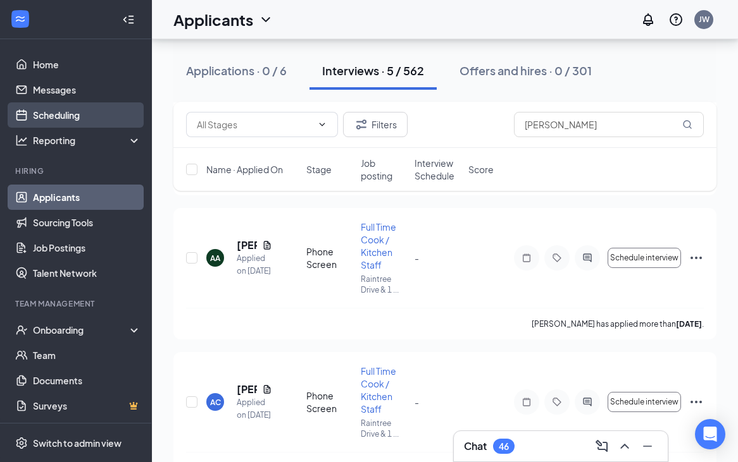
click at [76, 119] on link "Scheduling" at bounding box center [87, 114] width 108 height 25
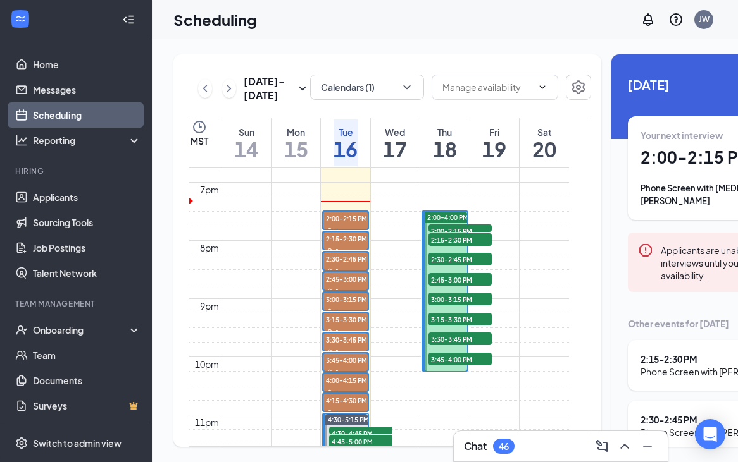
scroll to position [1086, 0]
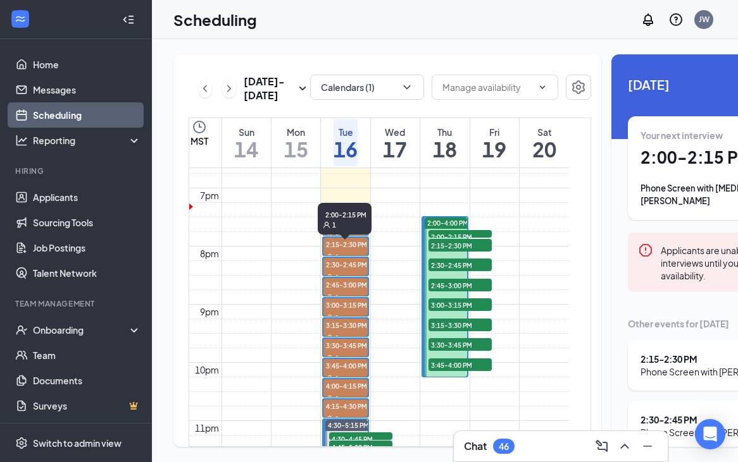
click at [347, 230] on span "2:00-2:15 PM" at bounding box center [345, 224] width 44 height 13
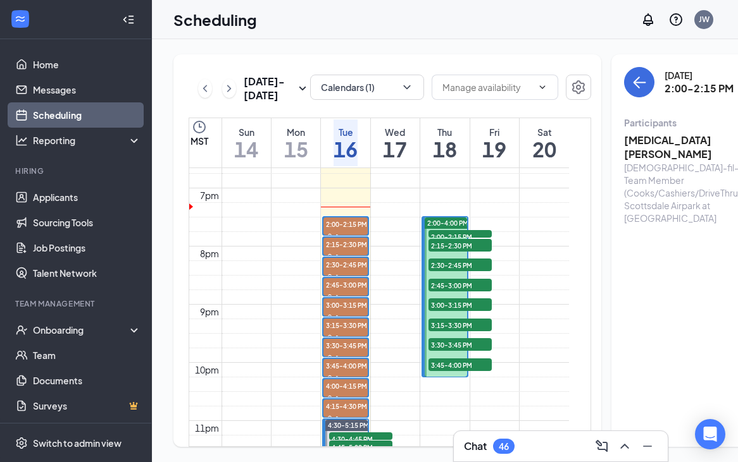
click at [564, 136] on h3 "[MEDICAL_DATA][PERSON_NAME]" at bounding box center [690, 147] width 133 height 28
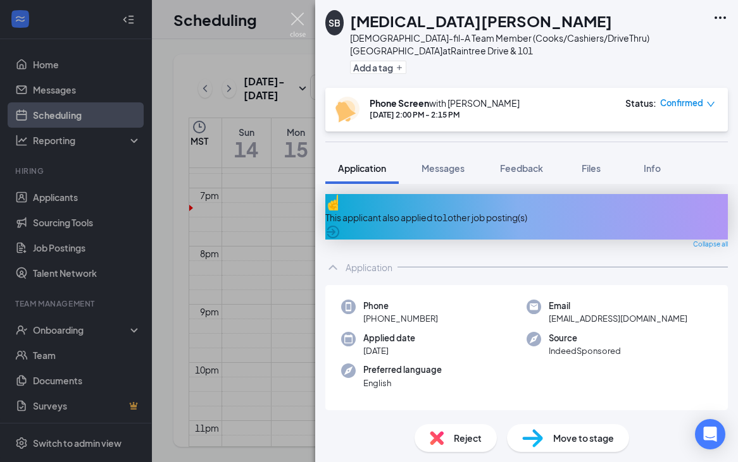
click at [296, 25] on img at bounding box center [298, 25] width 16 height 25
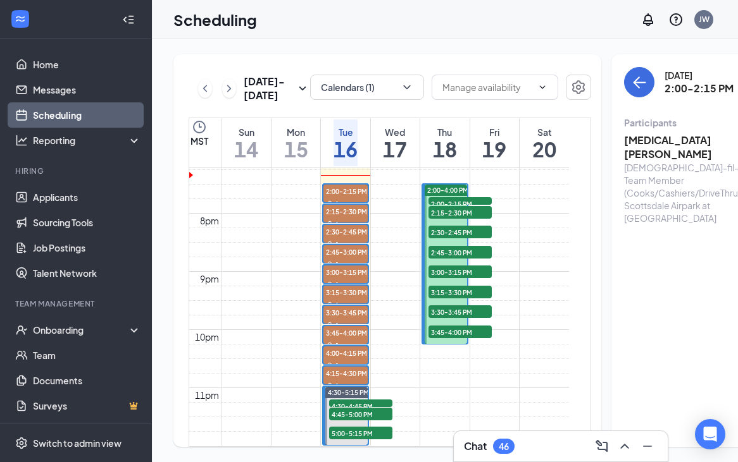
scroll to position [1118, 0]
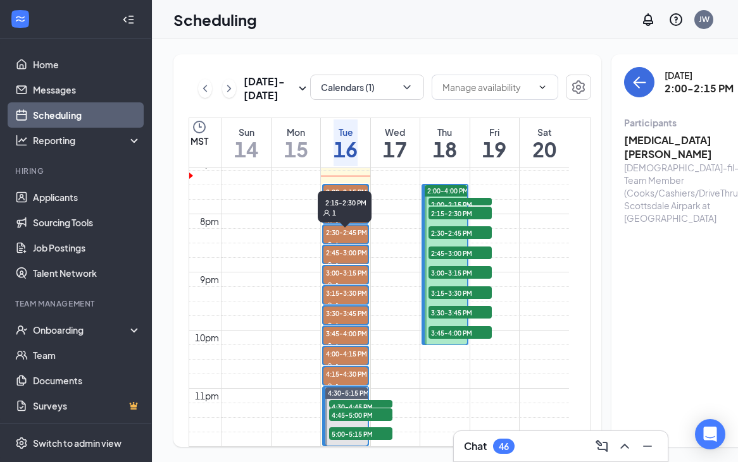
click at [367, 221] on div "2:15-2:30 PM 1" at bounding box center [345, 207] width 54 height 32
click at [351, 219] on div "2:15-2:30 PM 1" at bounding box center [345, 207] width 54 height 32
click at [564, 136] on h3 "[MEDICAL_DATA][PERSON_NAME]" at bounding box center [690, 147] width 133 height 28
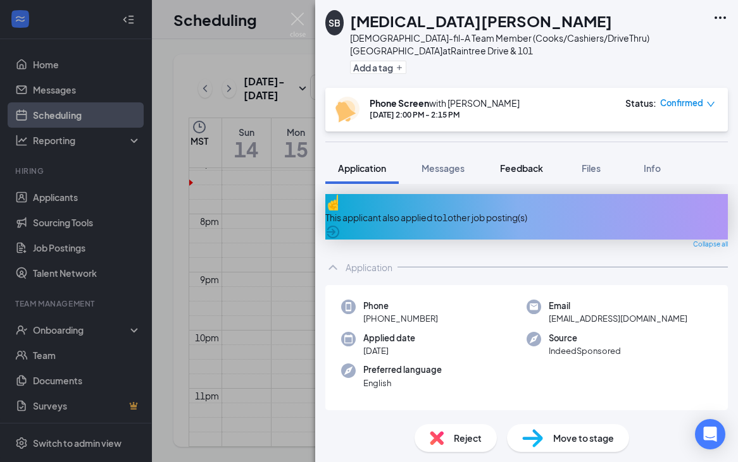
click at [520, 156] on button "Feedback" at bounding box center [521, 168] width 68 height 32
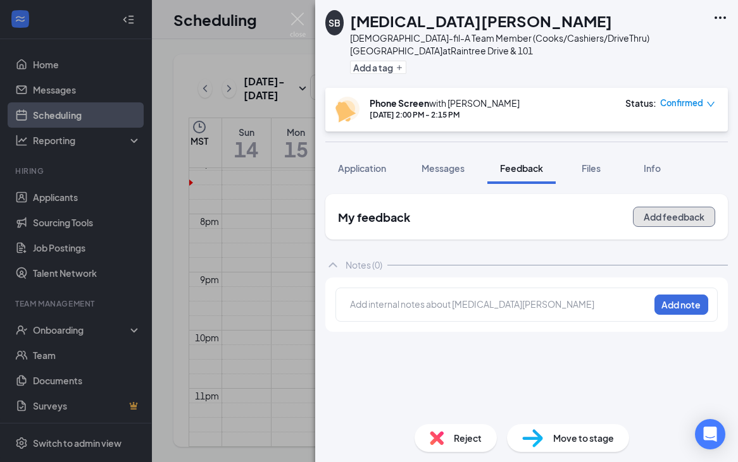
click at [564, 213] on button "Add feedback" at bounding box center [674, 217] width 82 height 20
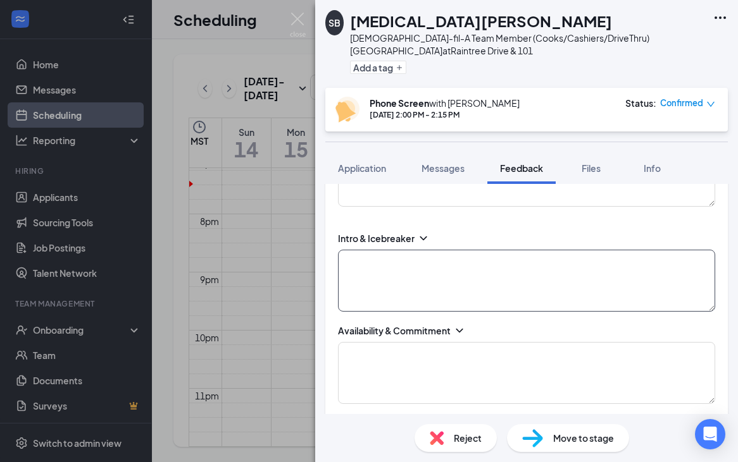
scroll to position [378, 0]
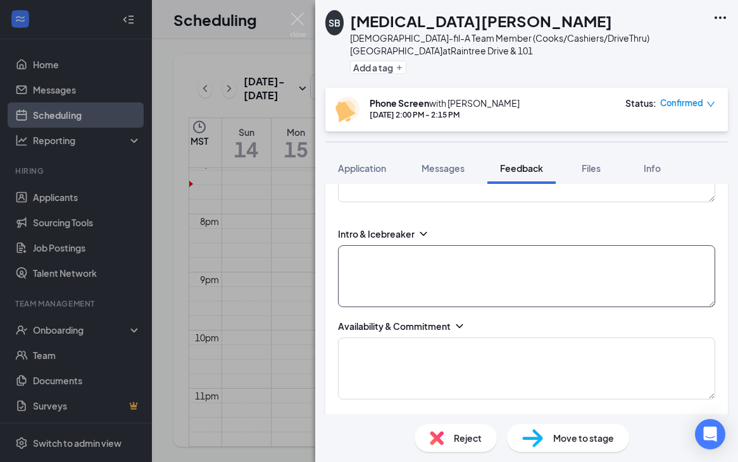
click at [432, 266] on textarea at bounding box center [526, 276] width 377 height 62
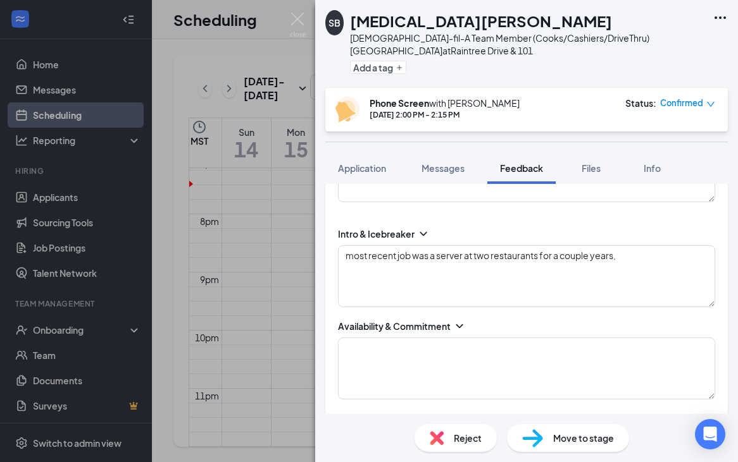
click at [564, 243] on div "Intro & Icebreaker most recent job was a server at two restaurants for a couple…" at bounding box center [526, 268] width 377 height 80
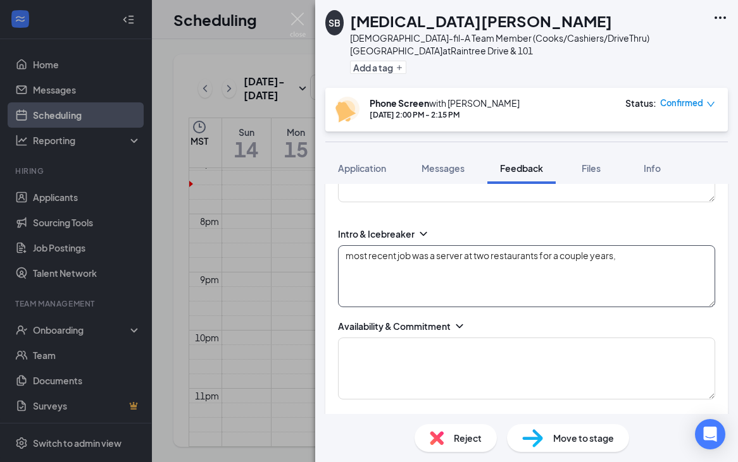
click at [564, 252] on textarea "most recent job was a server at two restaurants for a couple years," at bounding box center [526, 276] width 377 height 62
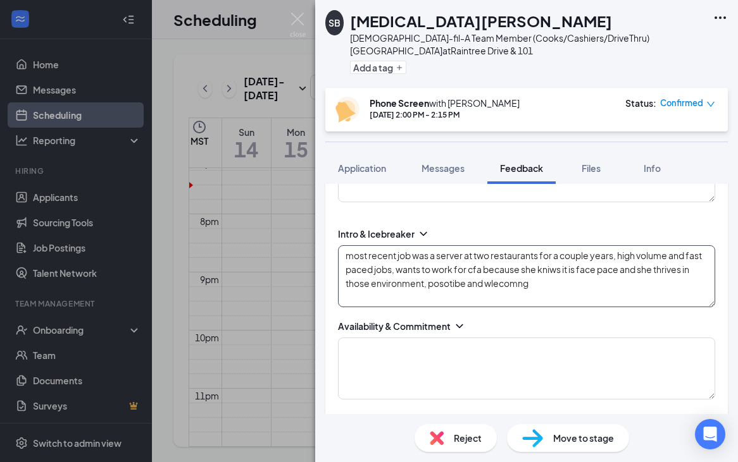
click at [552, 267] on textarea "most recent job was a server at two restaurants for a couple years, high volume…" at bounding box center [526, 276] width 377 height 62
click at [445, 287] on textarea "most recent job was a server at two restaurants for a couple years, high volume…" at bounding box center [526, 276] width 377 height 62
click at [465, 283] on textarea "most recent job was a server at two restaurants for a couple years, high volume…" at bounding box center [526, 276] width 377 height 62
click at [464, 290] on textarea "most recent job was a server at two restaurants for a couple years, high volume…" at bounding box center [526, 276] width 377 height 62
type textarea "most recent job was a server at two restaurants for a couple years, high volume…"
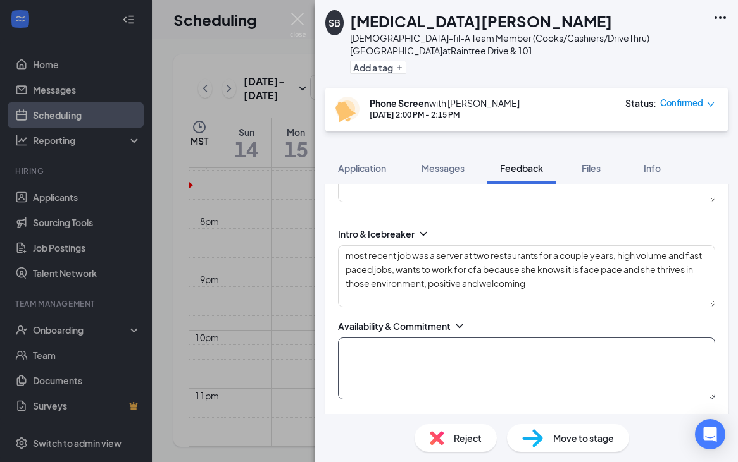
click at [390, 349] on textarea at bounding box center [526, 369] width 377 height 62
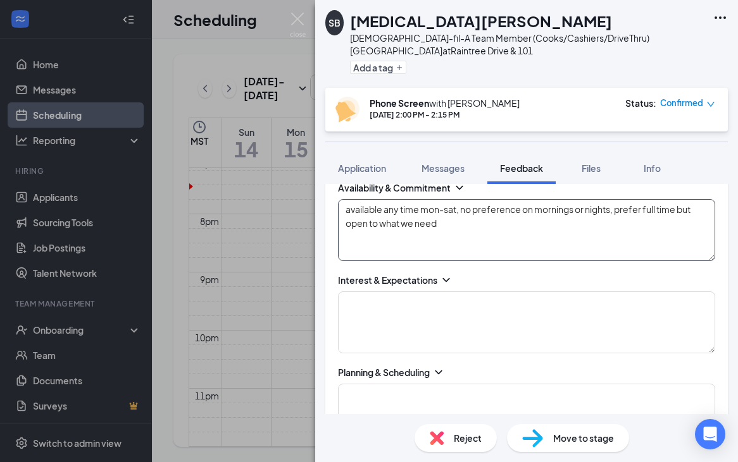
scroll to position [537, 0]
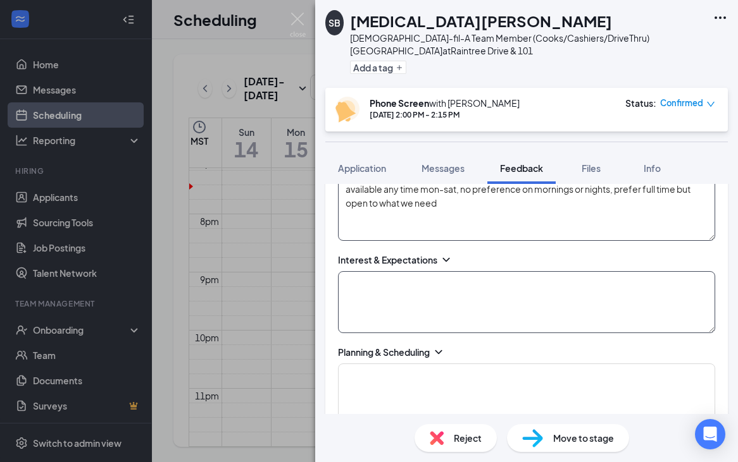
type textarea "available any time mon-sat, no preference on mornings or nights, prefer full ti…"
click at [427, 300] on textarea at bounding box center [526, 302] width 377 height 62
click at [442, 282] on textarea "no preference on foh ot boh" at bounding box center [526, 302] width 377 height 62
click at [518, 301] on textarea "no preference on foh or boh" at bounding box center [526, 302] width 377 height 62
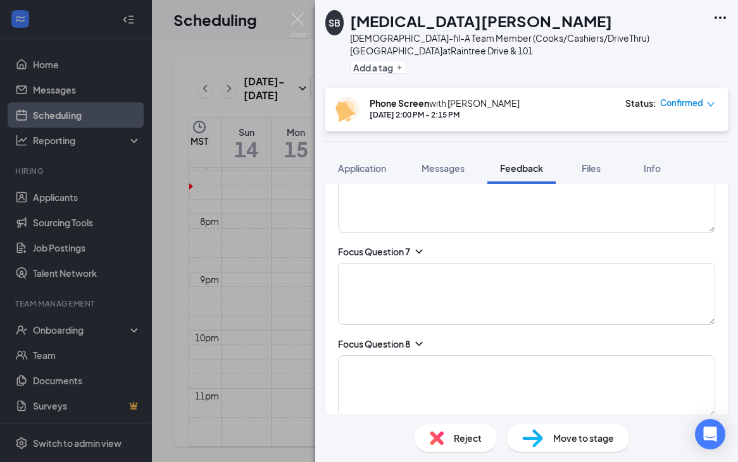
scroll to position [1636, 0]
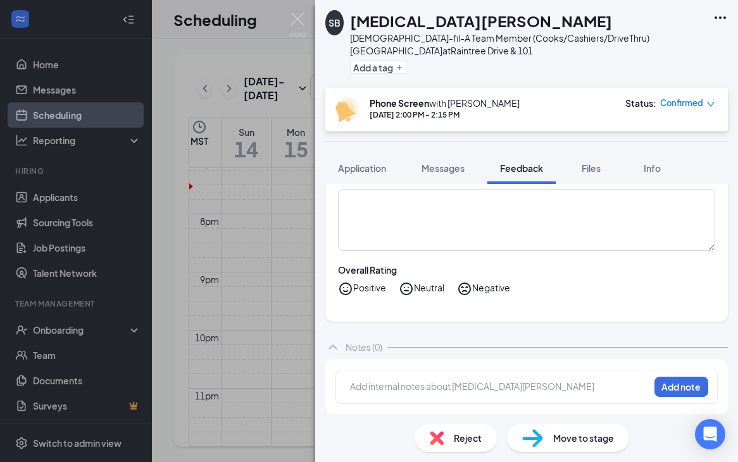
type textarea "no preference on foh or boh"
click at [347, 290] on icon "HappyFace" at bounding box center [345, 289] width 15 height 15
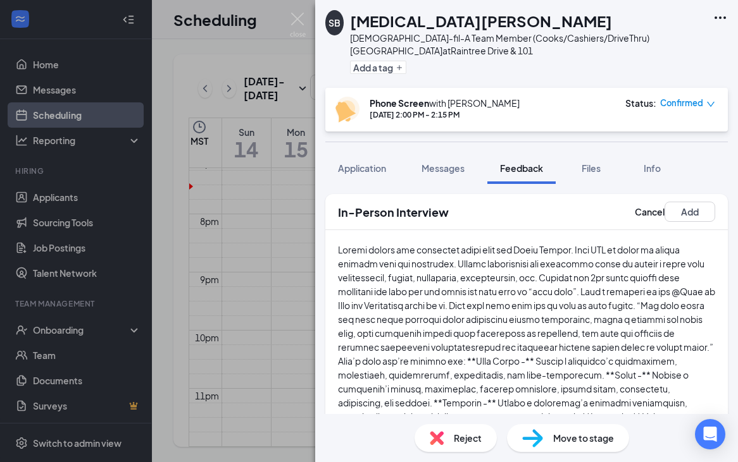
scroll to position [164, 0]
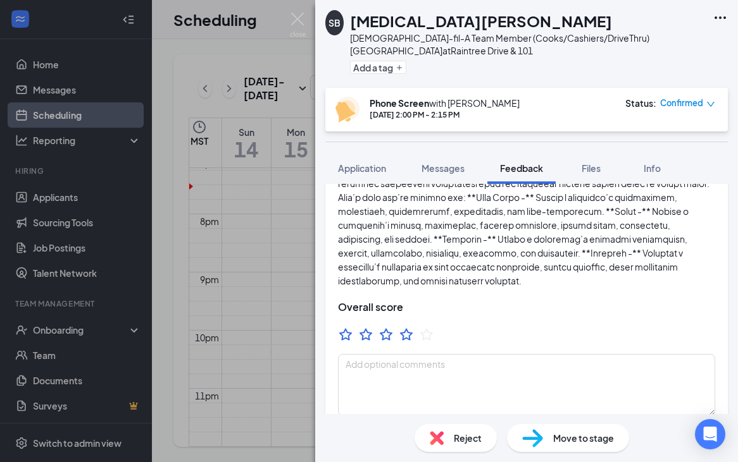
click at [406, 338] on icon "StarBorder" at bounding box center [406, 334] width 13 height 12
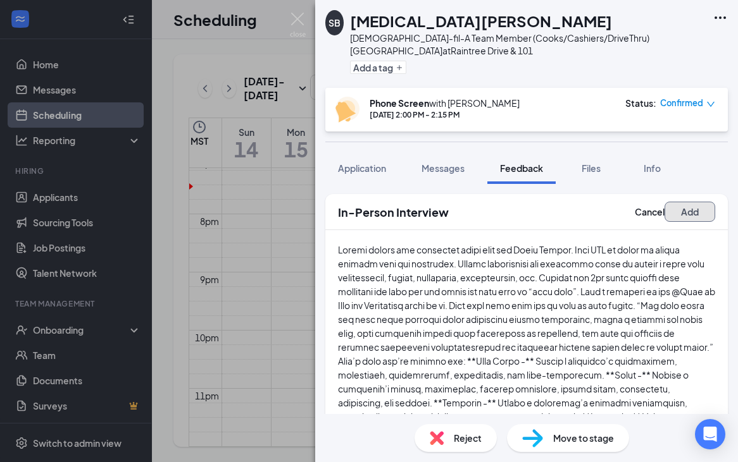
click at [564, 209] on button "Add" at bounding box center [689, 212] width 51 height 20
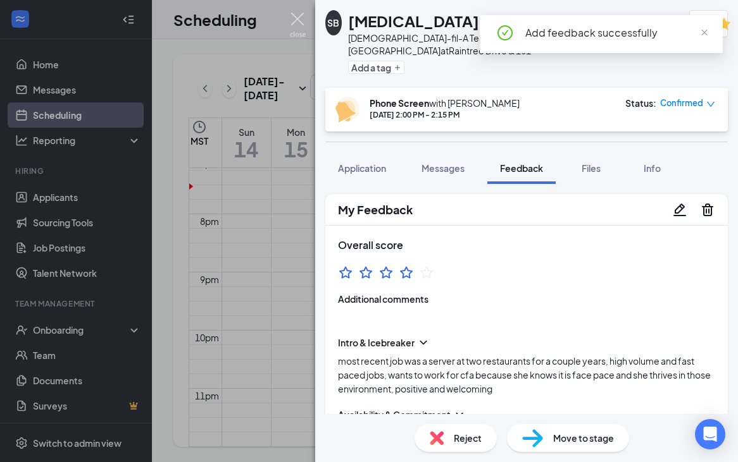
click at [302, 20] on img at bounding box center [298, 25] width 16 height 25
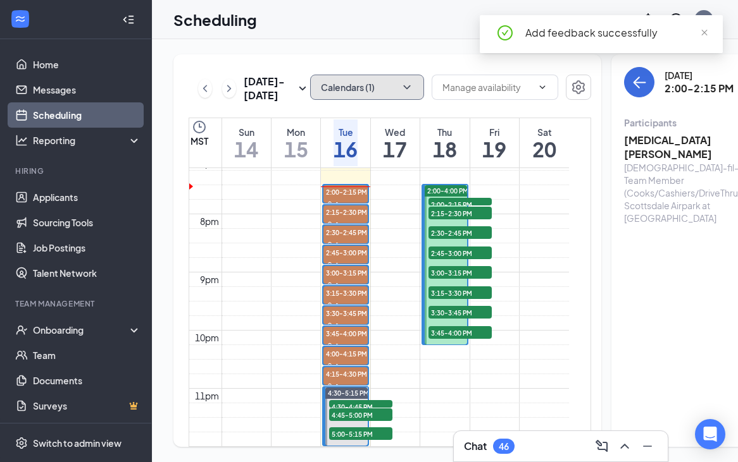
click at [367, 78] on button "Calendars (1)" at bounding box center [367, 87] width 114 height 25
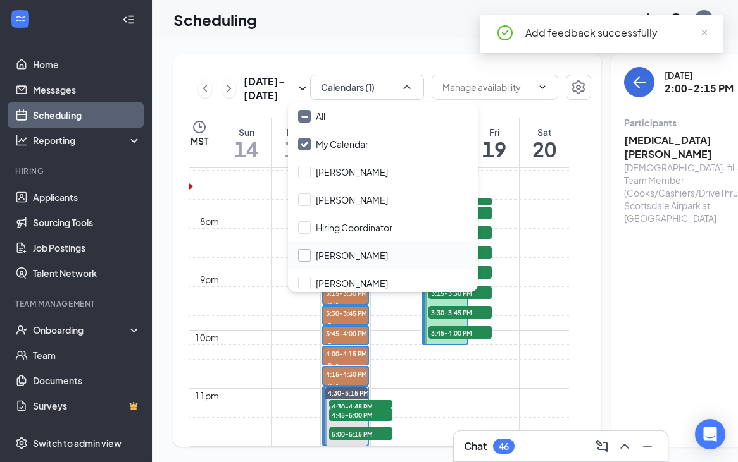
click at [304, 258] on input "[PERSON_NAME]" at bounding box center [343, 255] width 90 height 13
checkbox input "true"
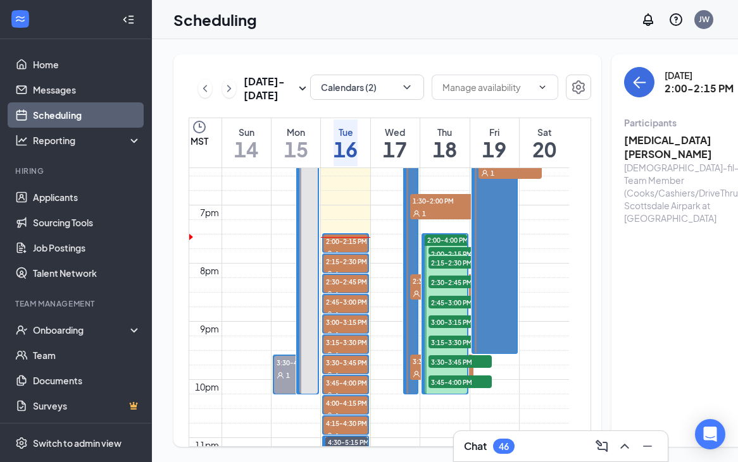
scroll to position [1072, 0]
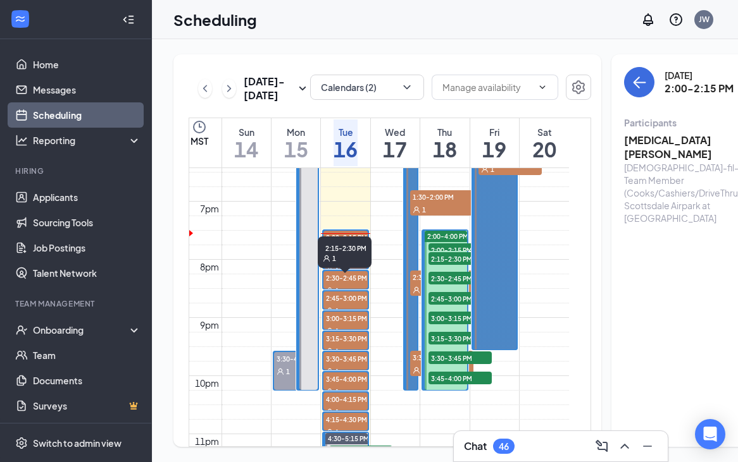
drag, startPoint x: 345, startPoint y: 266, endPoint x: 371, endPoint y: 263, distance: 25.6
click at [345, 266] on div "2:15-2:30 PM 1" at bounding box center [345, 253] width 54 height 32
click at [564, 146] on h3 "[MEDICAL_DATA][PERSON_NAME]" at bounding box center [690, 147] width 133 height 28
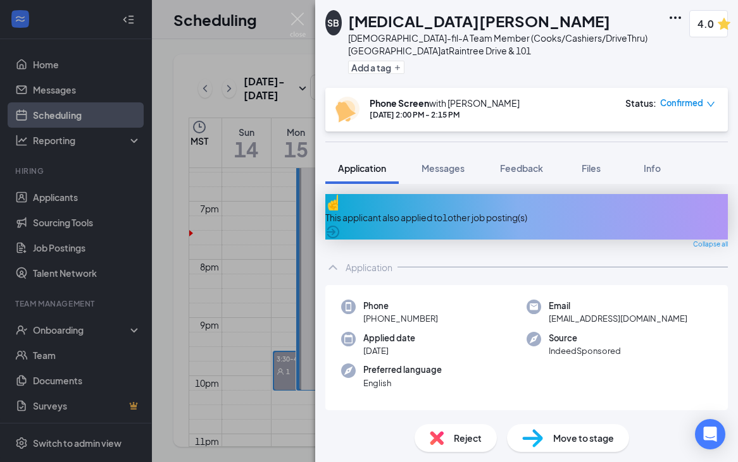
click at [548, 433] on div "Move to stage" at bounding box center [568, 439] width 122 height 28
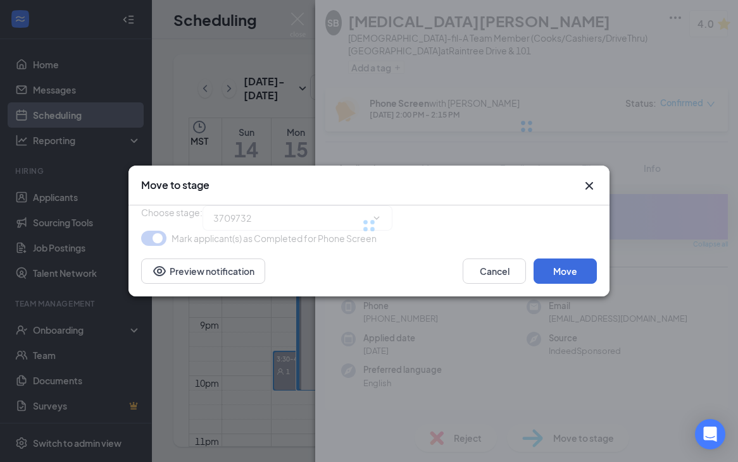
type input "Onsite Interview (next stage)"
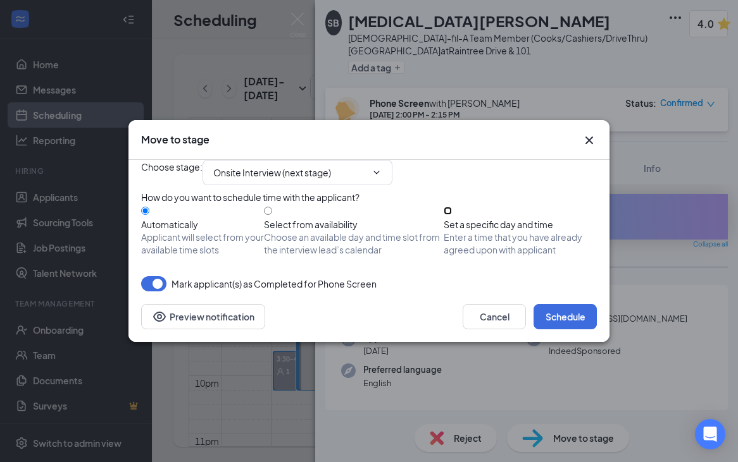
click at [452, 215] on input "Set a specific day and time Enter a time that you have already agreed upon with…" at bounding box center [448, 211] width 8 height 8
radio input "true"
radio input "false"
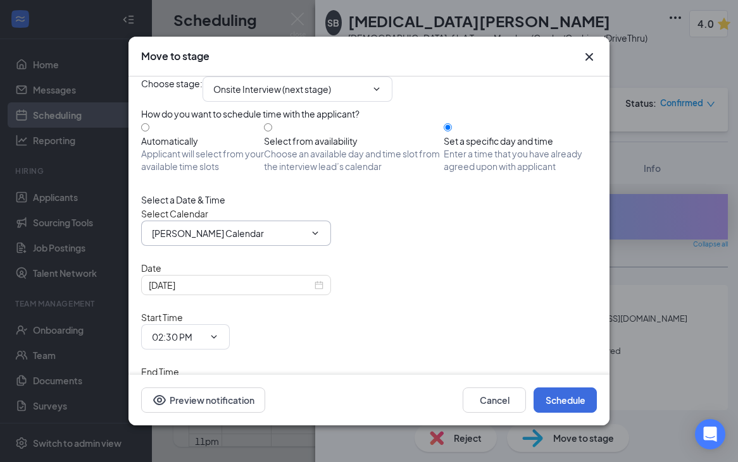
click at [276, 240] on input "Jordan Weurding's Calendar" at bounding box center [228, 234] width 153 height 14
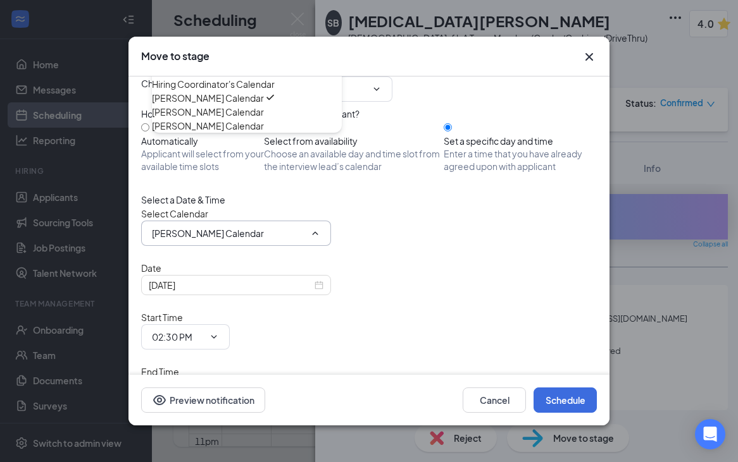
click at [264, 119] on div "Monica Barcikoski's Calendar" at bounding box center [208, 112] width 112 height 14
type input "Monica Barcikoski's Calendar"
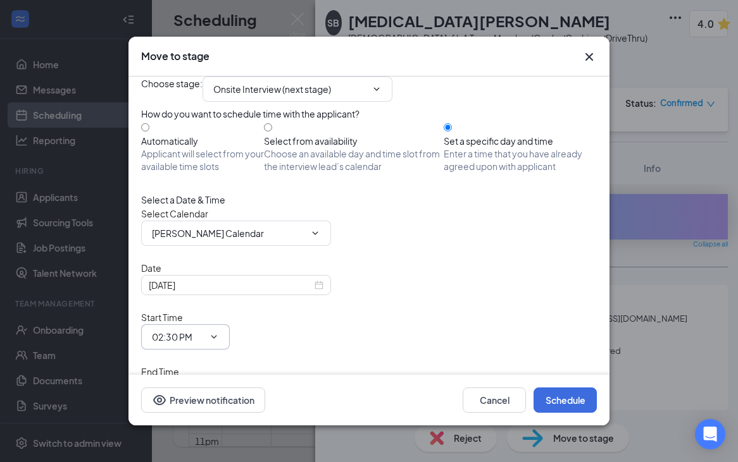
scroll to position [16, 0]
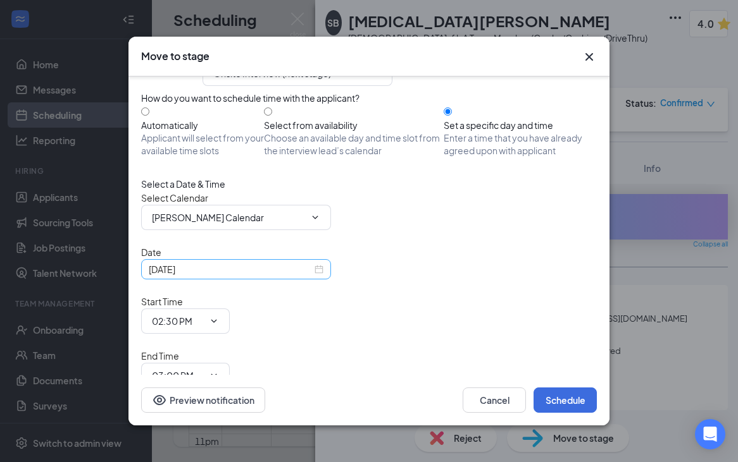
click at [318, 276] on div "Sep 16, 2025" at bounding box center [236, 270] width 175 height 14
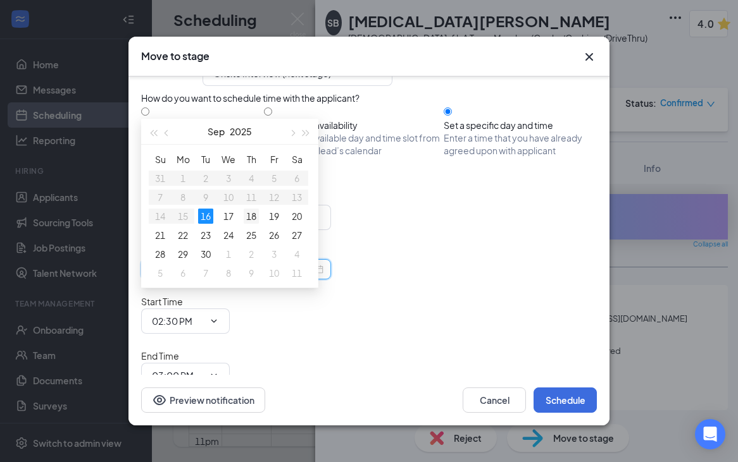
type input "Sep 18, 2025"
click at [252, 218] on div "18" at bounding box center [251, 216] width 15 height 15
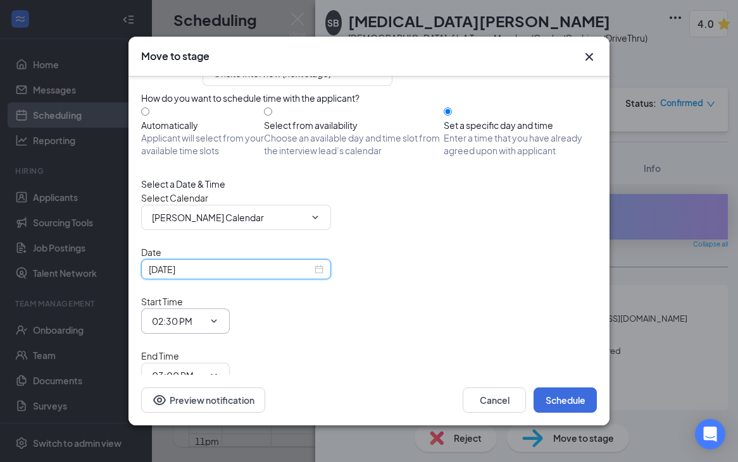
click at [204, 314] on input "02:30 PM" at bounding box center [178, 321] width 52 height 14
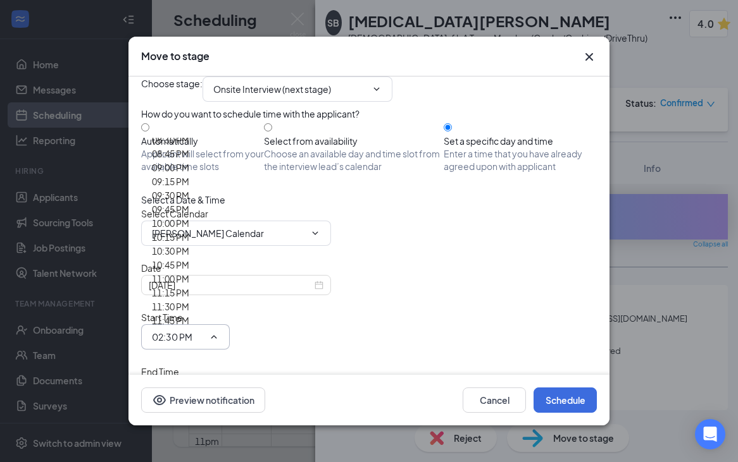
scroll to position [1293, 0]
type input "12:00 PM"
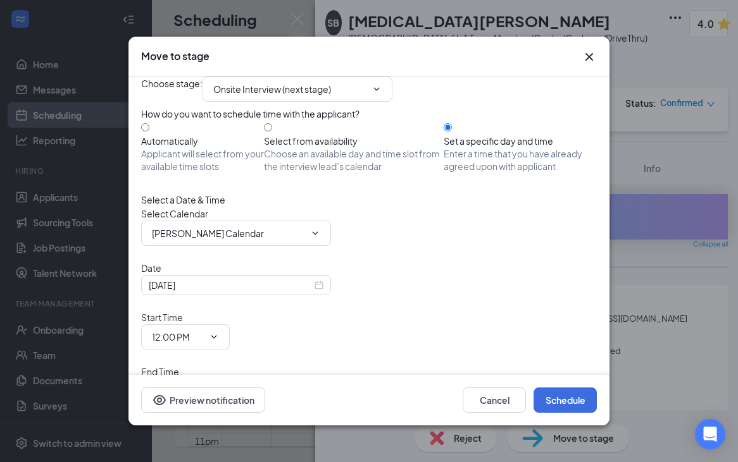
click at [204, 385] on input "03:00 PM" at bounding box center [178, 392] width 52 height 14
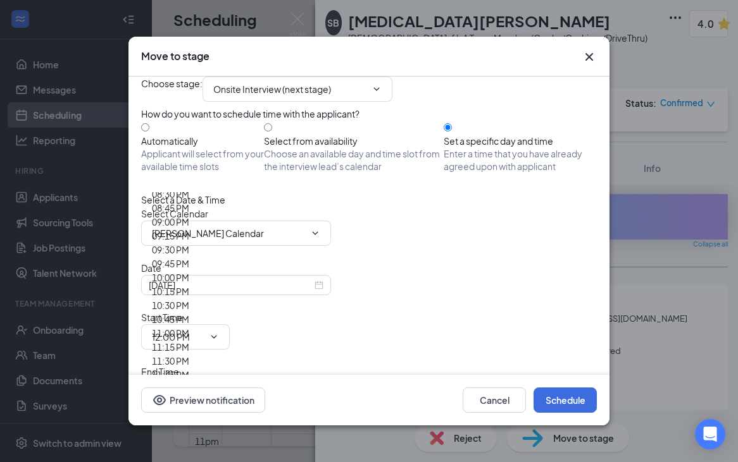
scroll to position [1461, 0]
type input "12:30 PM"
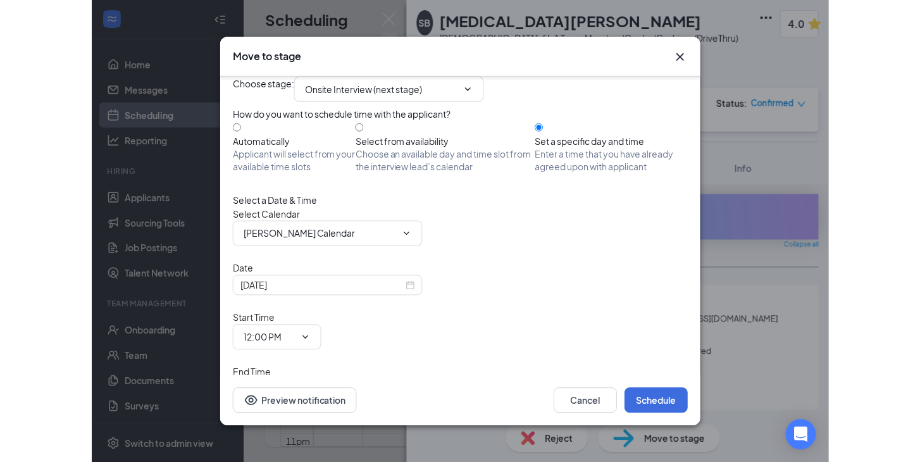
scroll to position [16, 0]
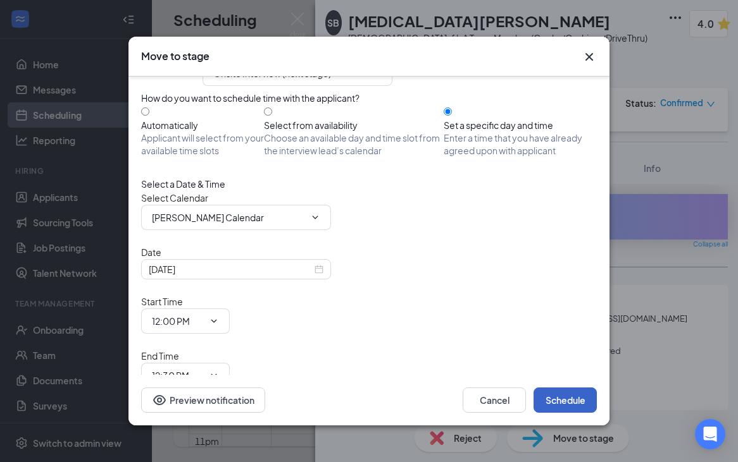
click at [563, 403] on button "Schedule" at bounding box center [564, 400] width 63 height 25
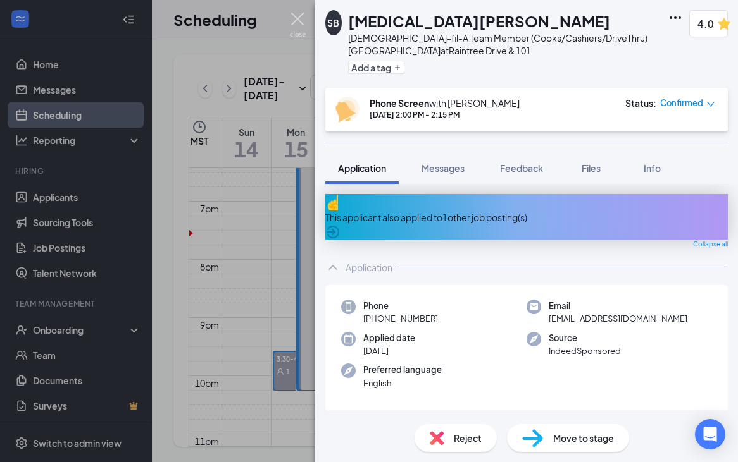
click at [296, 30] on img at bounding box center [298, 25] width 16 height 25
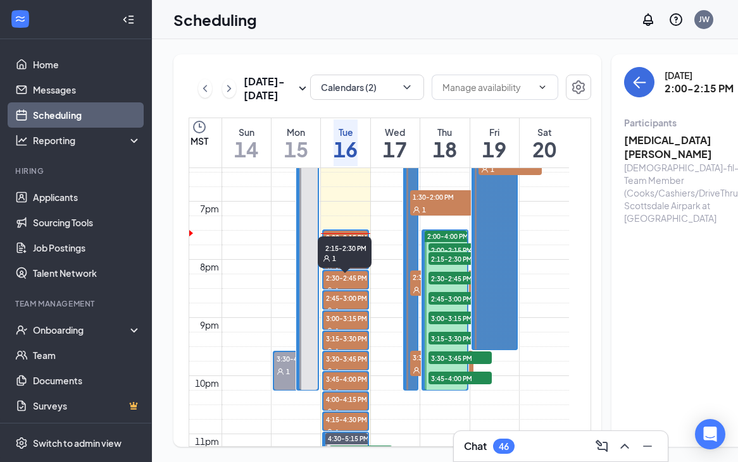
click at [354, 264] on span "2:15-2:30 PM" at bounding box center [345, 257] width 44 height 13
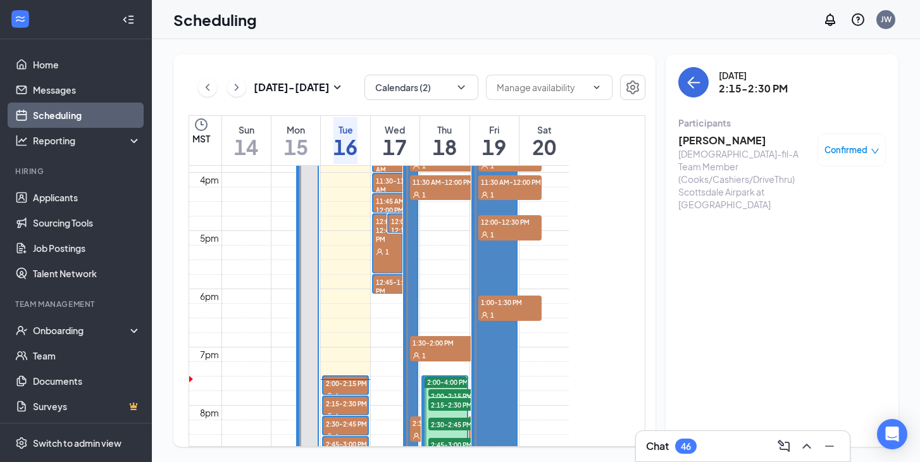
scroll to position [920, 0]
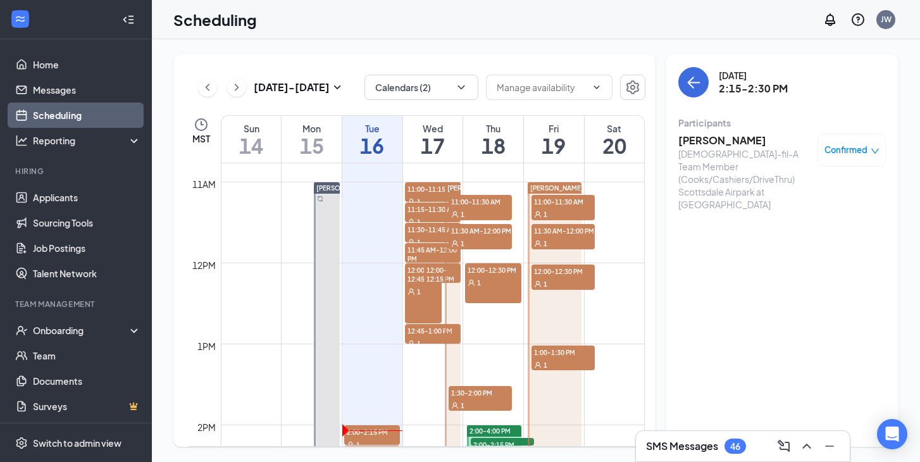
scroll to position [876, 0]
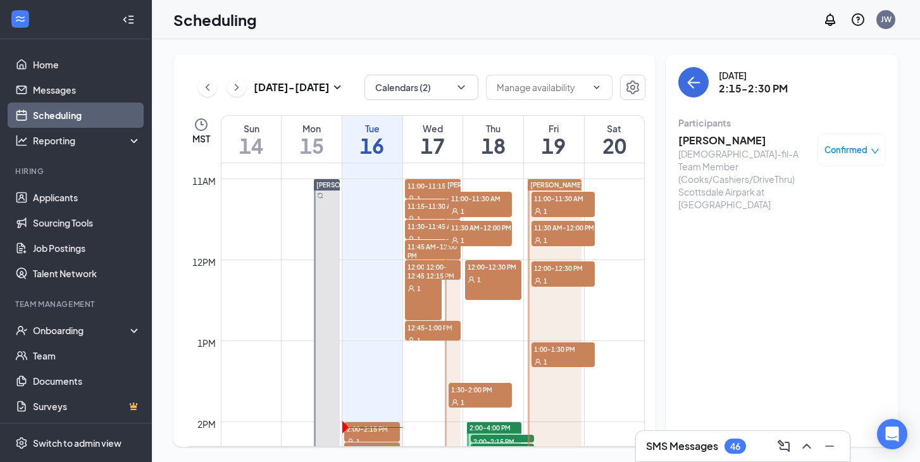
click at [452, 290] on div at bounding box center [453, 381] width 16 height 404
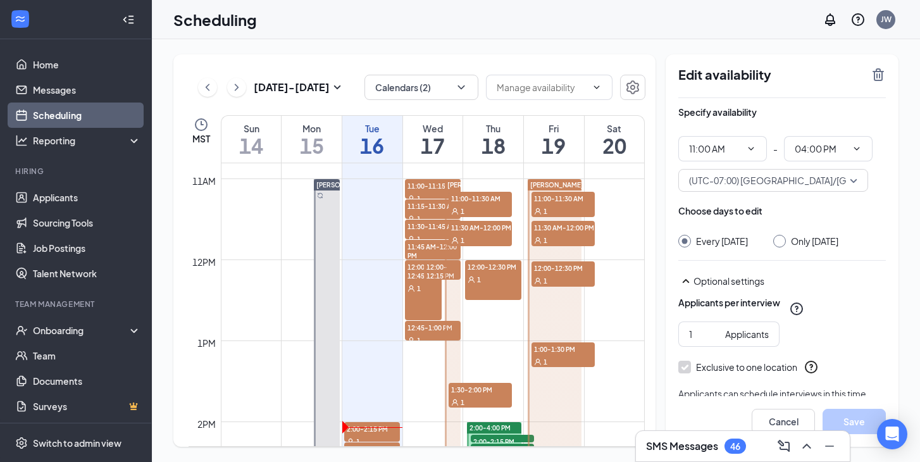
click at [492, 283] on div "1" at bounding box center [493, 279] width 56 height 13
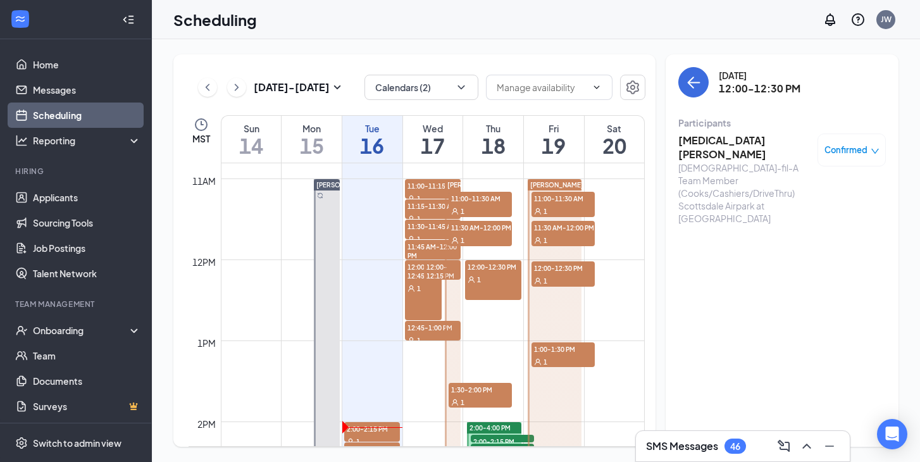
click at [720, 140] on h3 "[MEDICAL_DATA][PERSON_NAME]" at bounding box center [744, 147] width 133 height 28
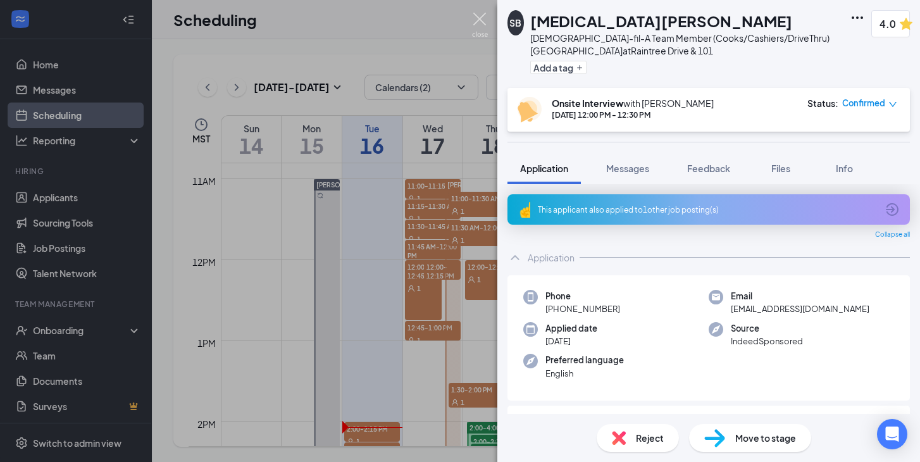
click at [484, 20] on img at bounding box center [480, 25] width 16 height 25
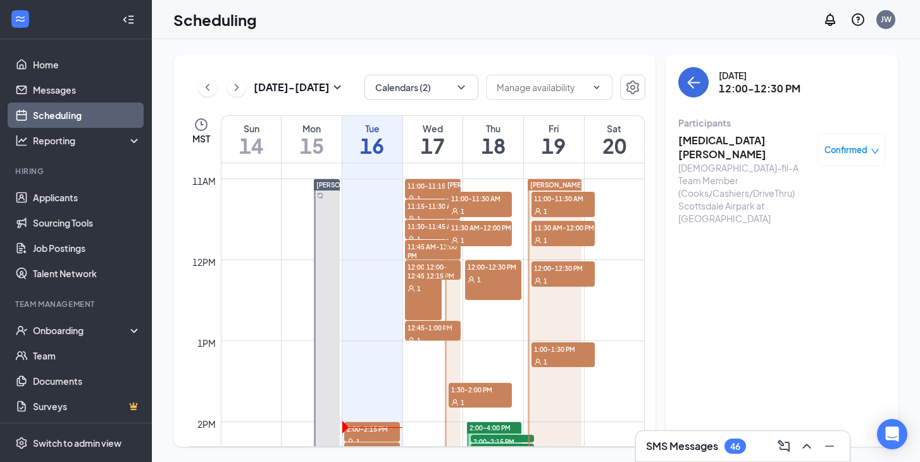
scroll to position [884, 0]
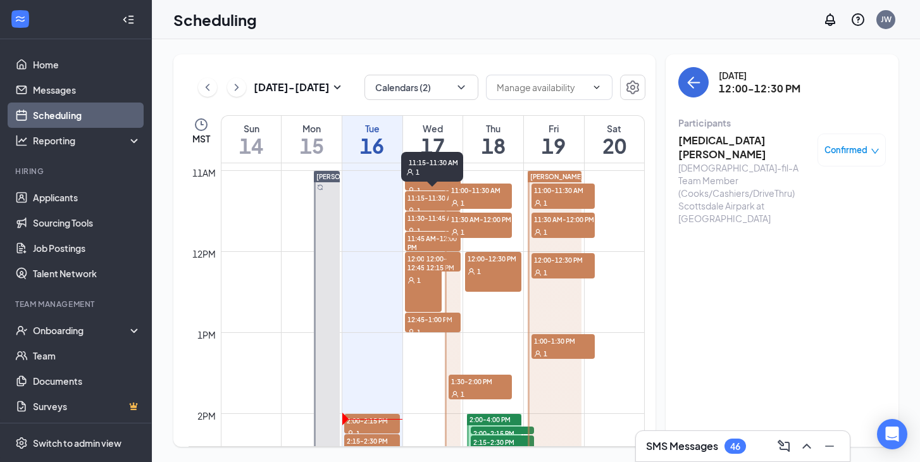
click at [421, 182] on div "11:15-11:30 AM 1" at bounding box center [432, 167] width 62 height 30
click at [415, 217] on span "11:30-11:45 AM" at bounding box center [433, 217] width 56 height 13
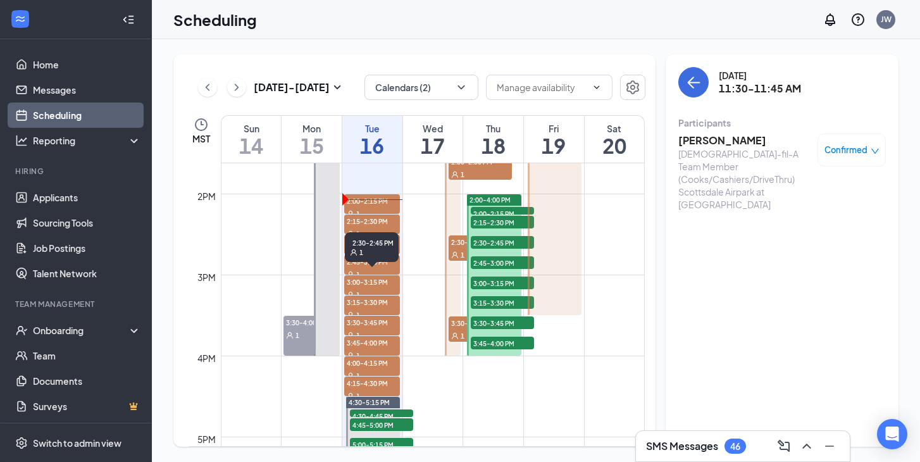
scroll to position [1102, 0]
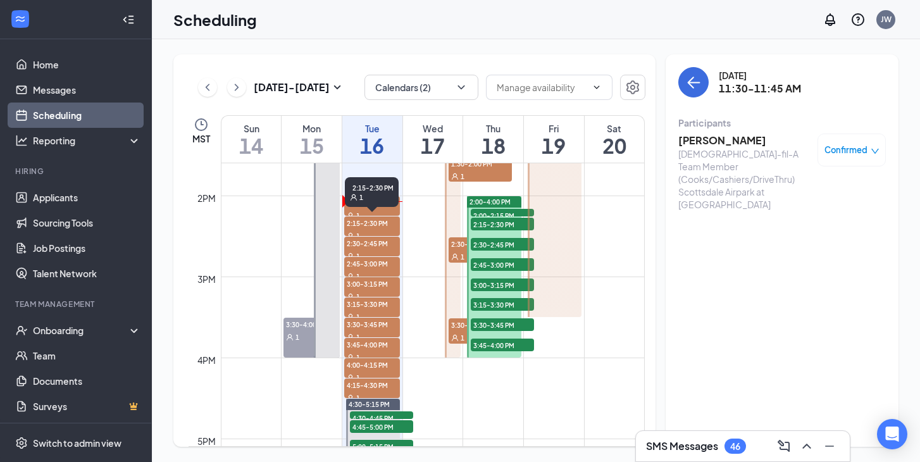
click at [383, 227] on span "2:15-2:30 PM" at bounding box center [372, 222] width 56 height 13
click at [716, 145] on h3 "[PERSON_NAME]" at bounding box center [744, 140] width 133 height 14
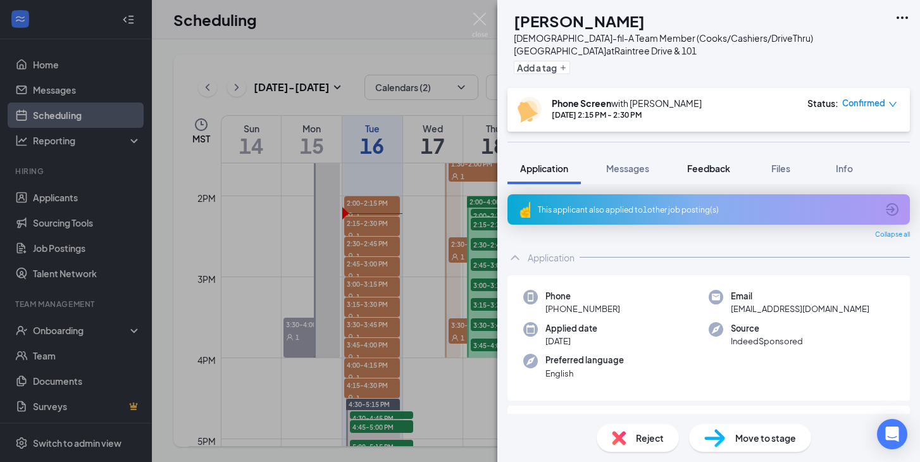
click at [700, 174] on div "Feedback" at bounding box center [708, 168] width 43 height 13
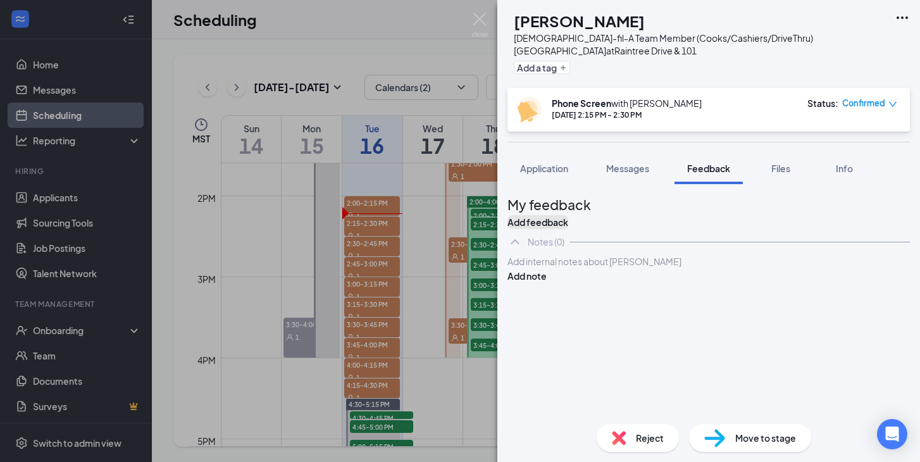
click at [568, 215] on button "Add feedback" at bounding box center [537, 222] width 61 height 14
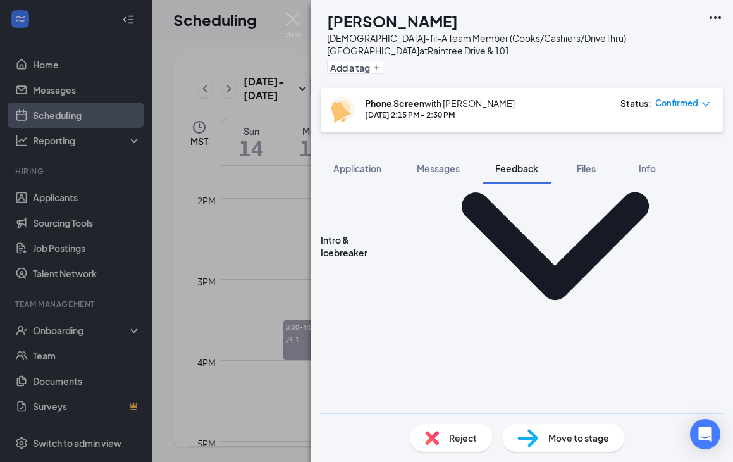
scroll to position [358, 0]
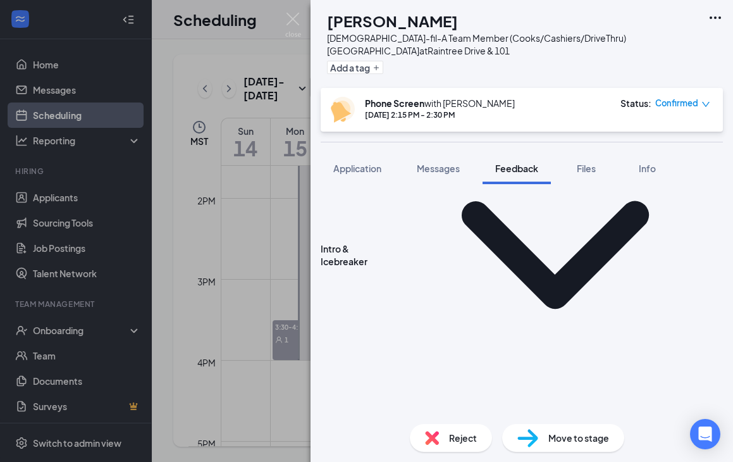
type textarea "worked for chipotle and pizza hut for 7 months, wants to work for cfa because h…"
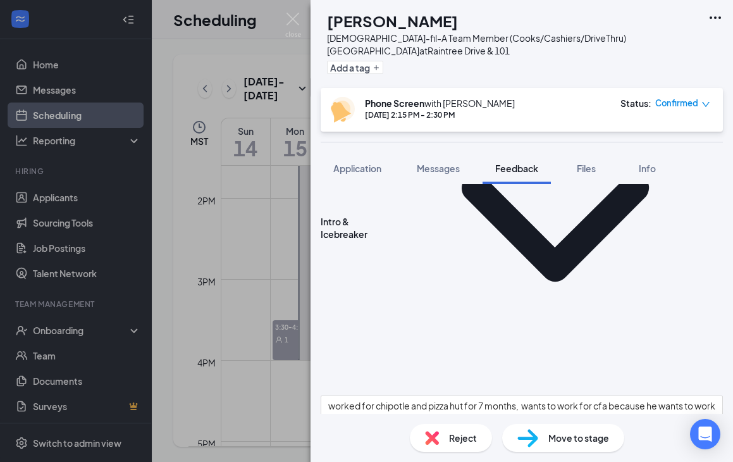
scroll to position [464, 0]
type textarea "open availability mon-sat, full time if possible"
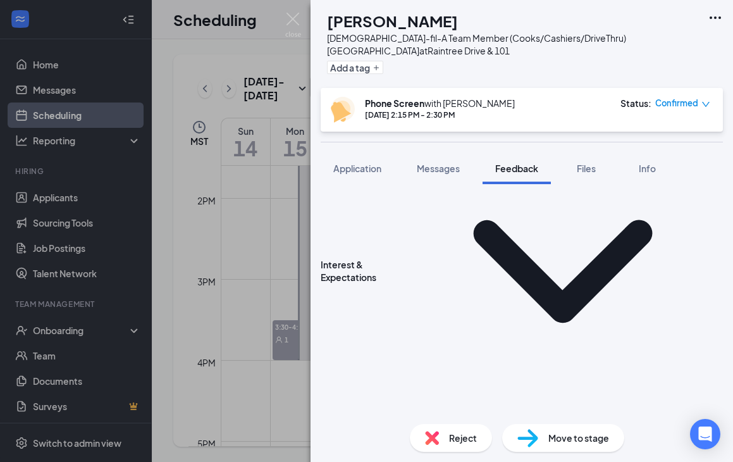
scroll to position [1636, 0]
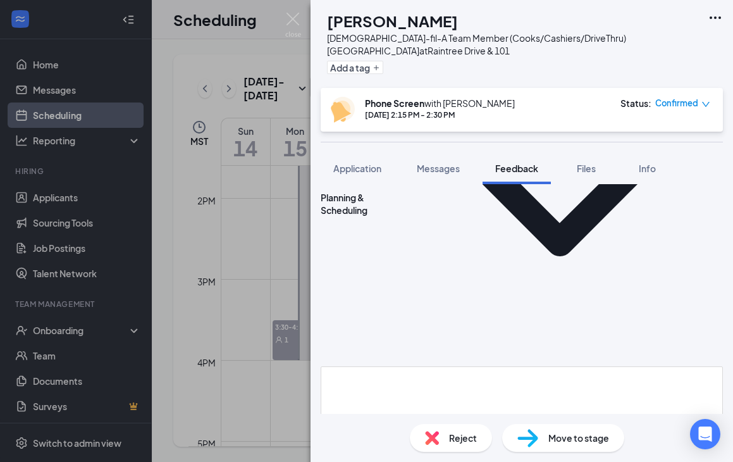
type textarea "no preference on foh or boh"
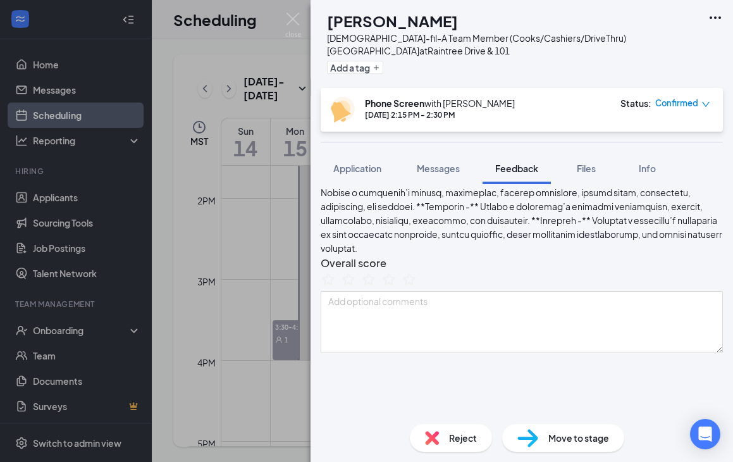
scroll to position [189, 0]
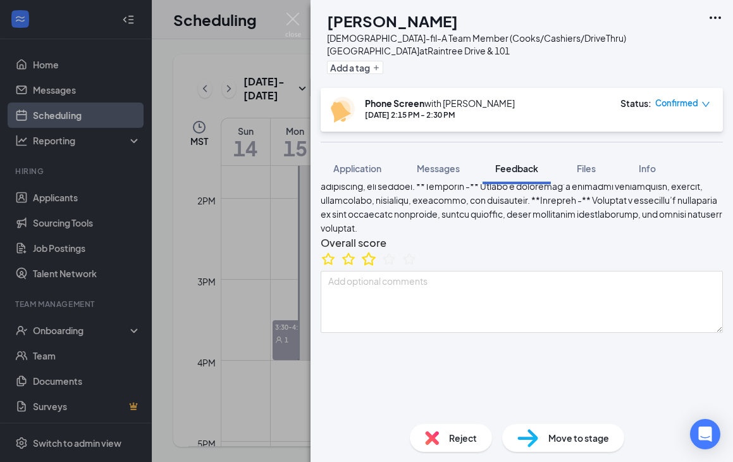
click at [377, 267] on icon "StarBorder" at bounding box center [369, 259] width 16 height 16
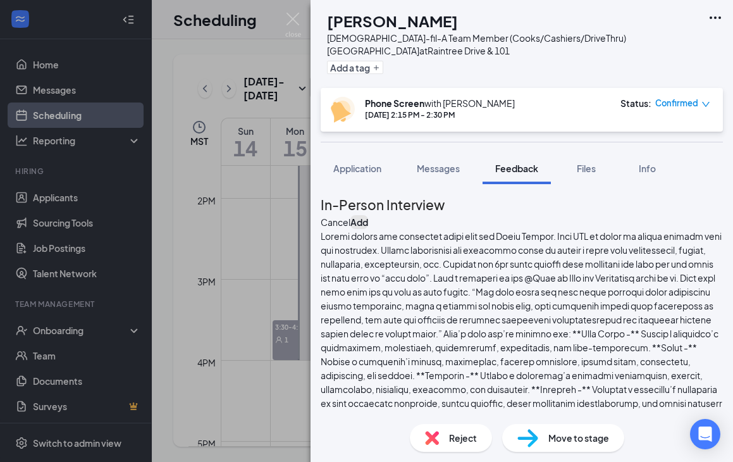
click at [368, 216] on button "Add" at bounding box center [360, 222] width 18 height 14
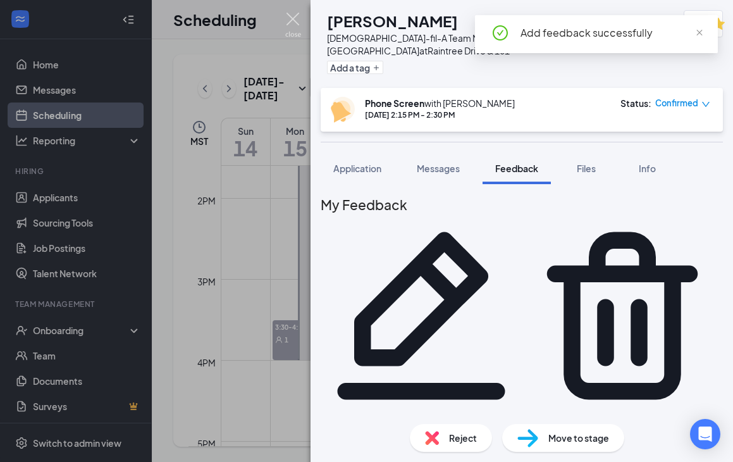
click at [292, 20] on img at bounding box center [293, 25] width 16 height 25
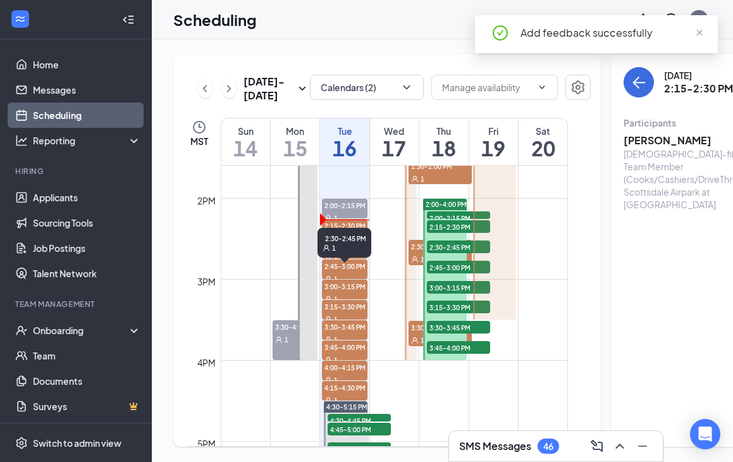
click at [343, 252] on span "2:30-2:45 PM" at bounding box center [345, 245] width 46 height 13
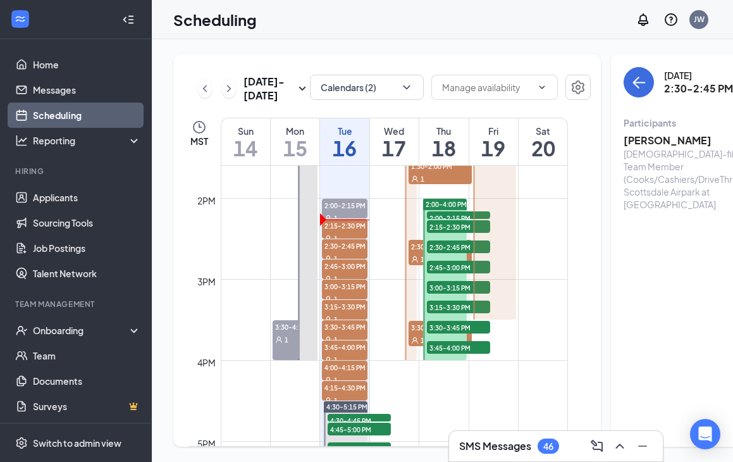
click at [624, 146] on h3 "[PERSON_NAME]" at bounding box center [690, 140] width 133 height 14
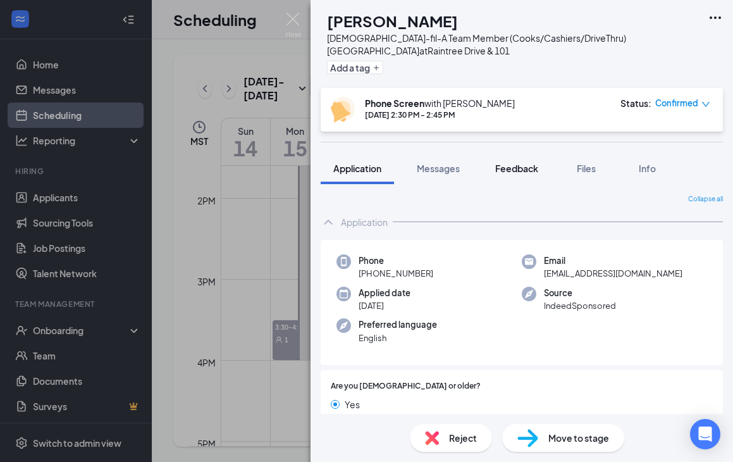
click at [527, 170] on span "Feedback" at bounding box center [516, 168] width 43 height 11
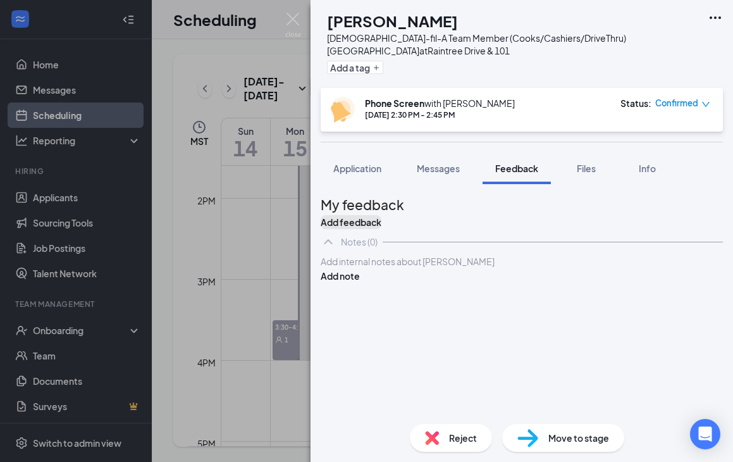
click at [382, 220] on button "Add feedback" at bounding box center [351, 222] width 61 height 14
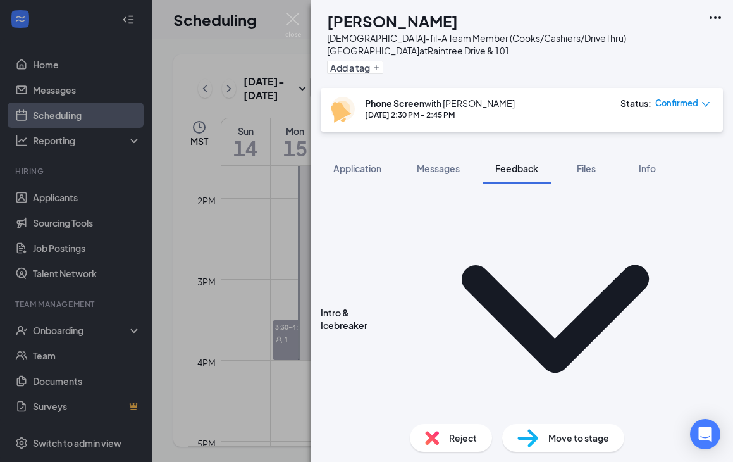
scroll to position [373, 0]
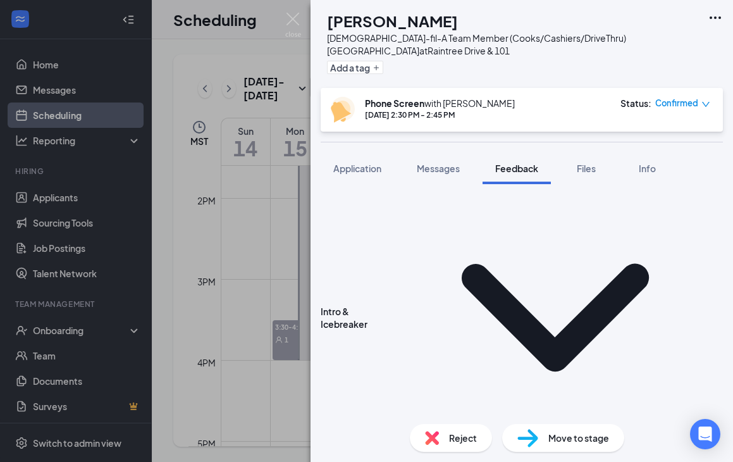
click at [669, 110] on div "Status : Confirmed" at bounding box center [666, 110] width 90 height 26
click at [459, 175] on button "Messages" at bounding box center [438, 168] width 68 height 32
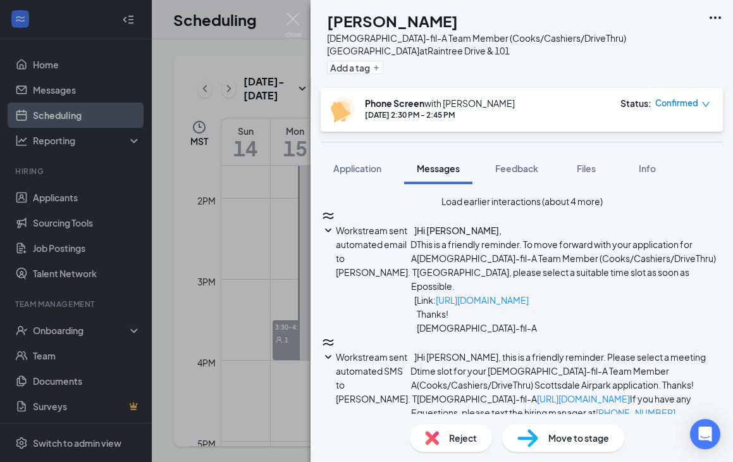
scroll to position [500, 0]
click at [519, 168] on span "Feedback" at bounding box center [516, 168] width 43 height 11
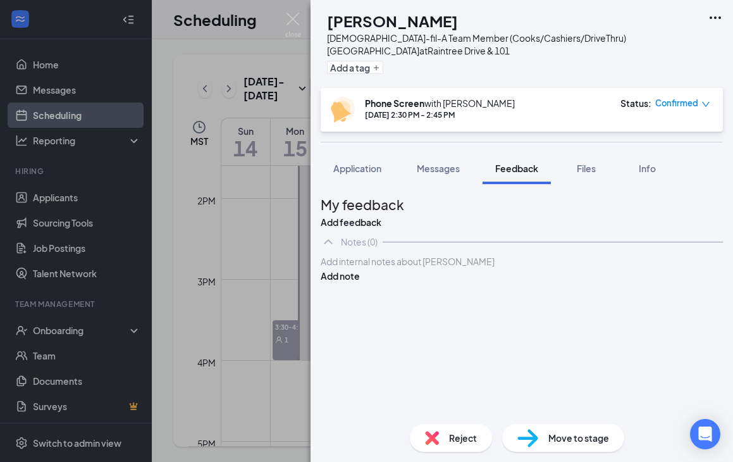
click at [421, 268] on div at bounding box center [521, 261] width 401 height 13
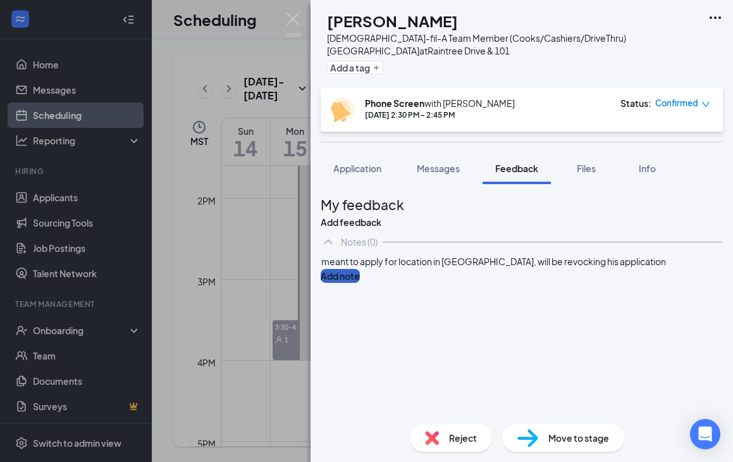
click at [360, 283] on button "Add note" at bounding box center [340, 276] width 39 height 14
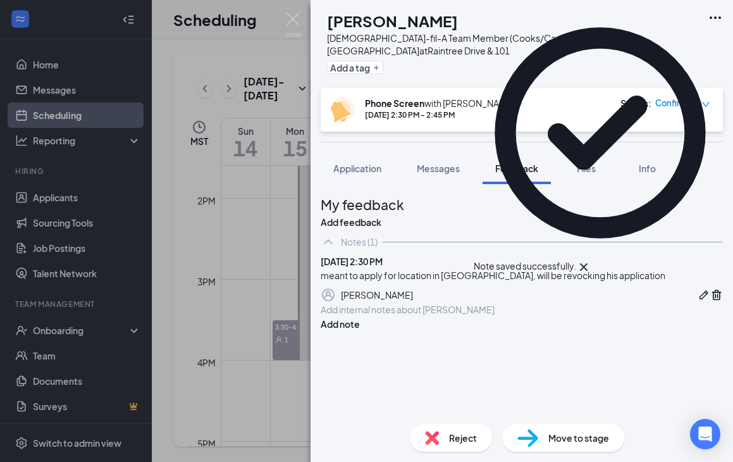
click at [451, 436] on span "Reject" at bounding box center [463, 438] width 28 height 14
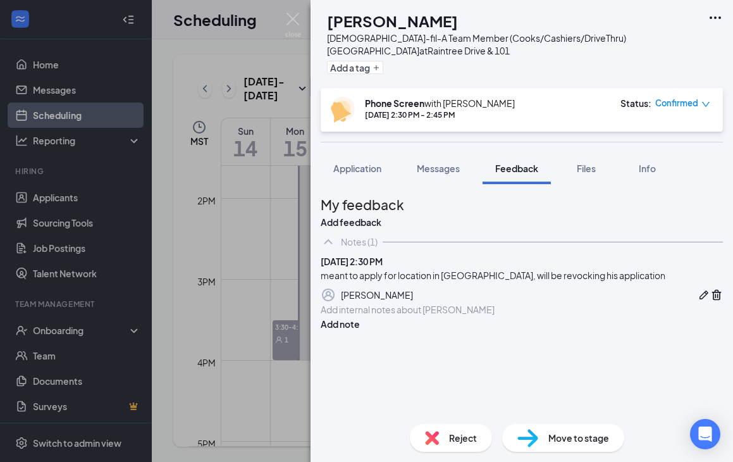
type textarea "meant to apply to [GEOGRAPHIC_DATA] location"
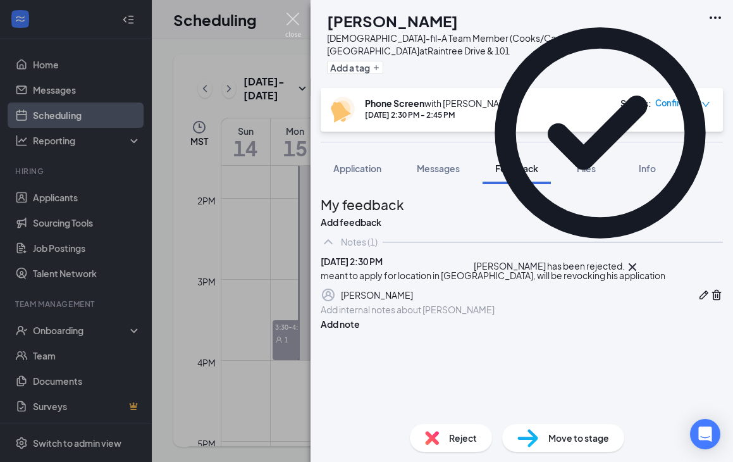
click at [299, 18] on img at bounding box center [293, 25] width 16 height 25
